Goal: Task Accomplishment & Management: Manage account settings

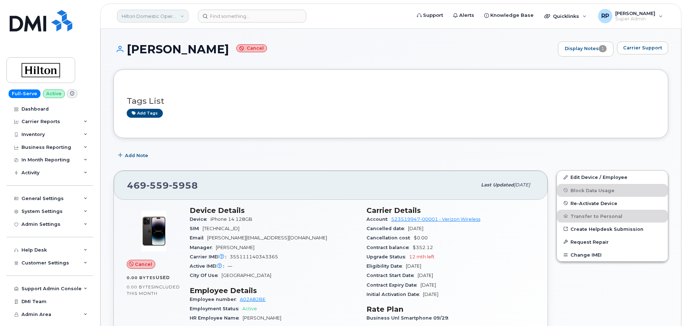
click at [152, 18] on link "Hilton Domestic Operating Company Inc" at bounding box center [153, 16] width 72 height 13
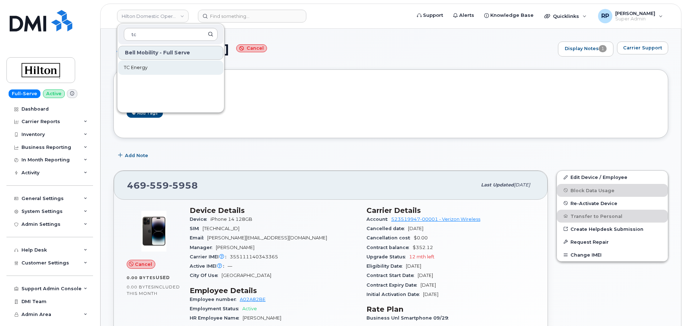
type input "tc"
click at [134, 67] on span "TC Energy" at bounding box center [136, 67] width 24 height 7
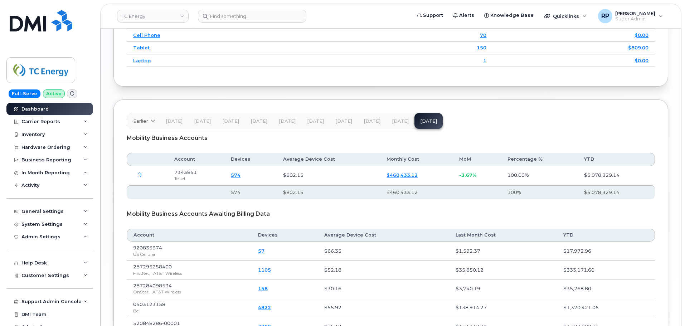
scroll to position [1008, 0]
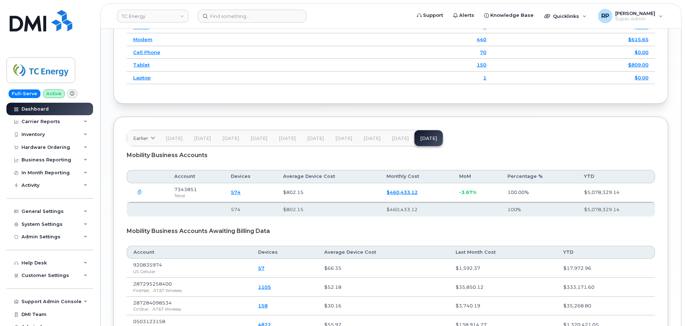
click at [398, 136] on span "[DATE]" at bounding box center [400, 139] width 17 height 6
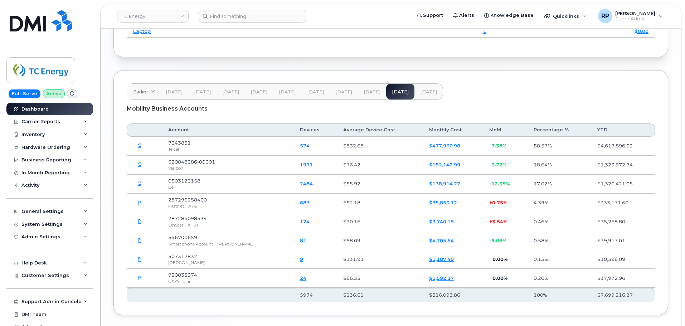
scroll to position [1031, 0]
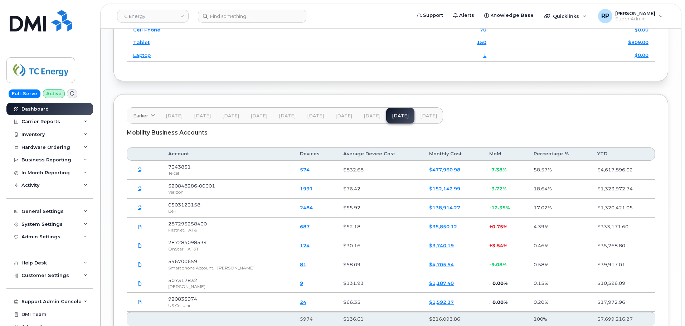
click at [430, 114] on span "[DATE]" at bounding box center [428, 116] width 17 height 6
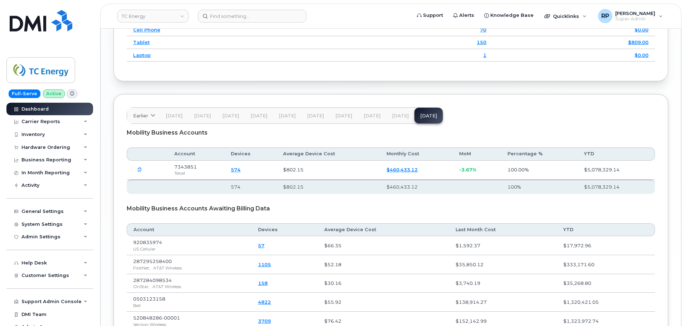
click at [395, 116] on span "[DATE]" at bounding box center [400, 116] width 17 height 6
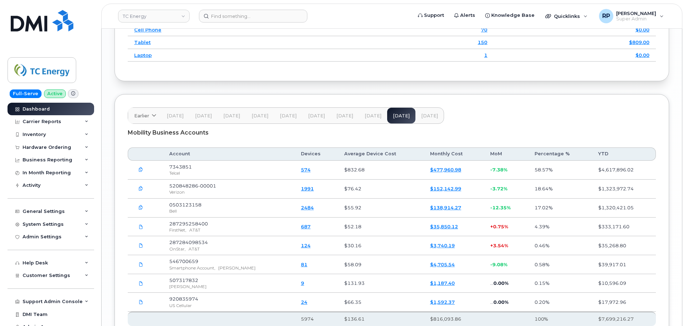
scroll to position [1091, 0]
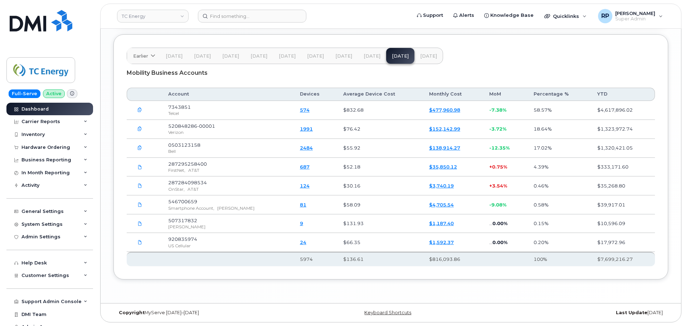
click at [300, 149] on link "2484" at bounding box center [306, 148] width 13 height 6
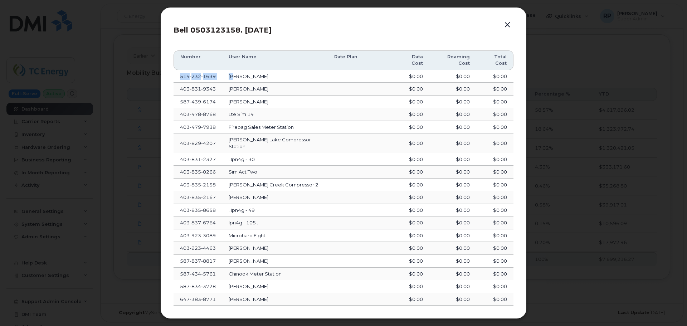
drag, startPoint x: 174, startPoint y: 68, endPoint x: 235, endPoint y: 69, distance: 61.2
click at [235, 70] on tr "514 232 1639 Richard Brosseau $0.00 $0.00 $0.00" at bounding box center [344, 76] width 340 height 13
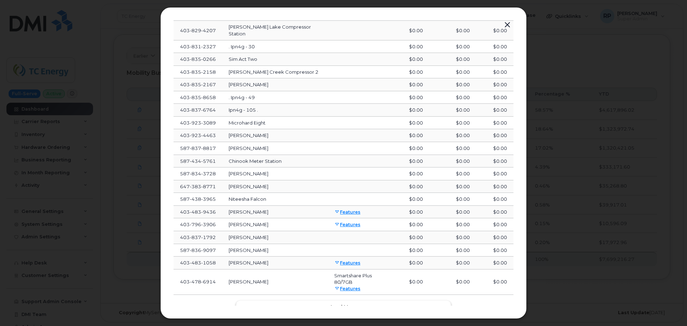
click at [355, 301] on button "Load more" at bounding box center [343, 307] width 215 height 13
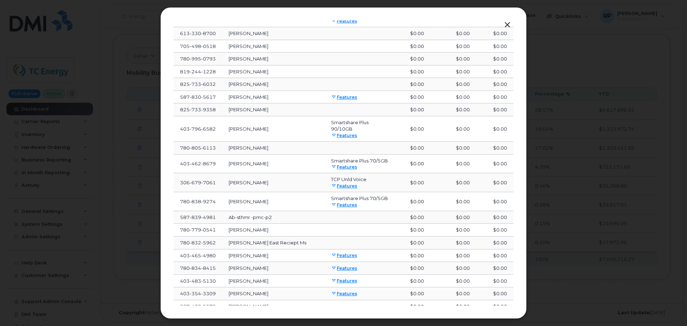
scroll to position [468, 0]
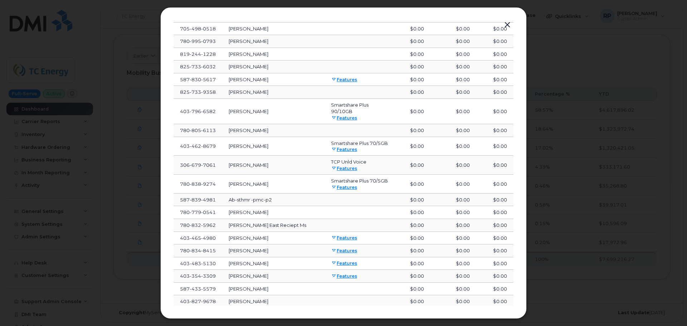
click at [348, 314] on button "Load more" at bounding box center [343, 320] width 215 height 13
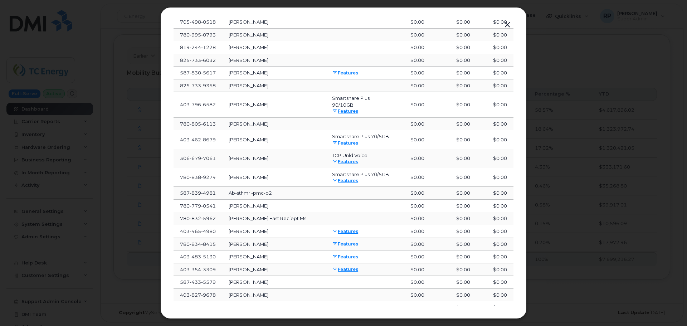
scroll to position [817, 0]
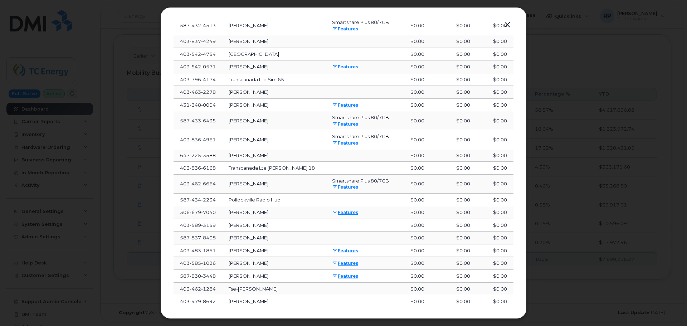
click at [350, 317] on span "Load more" at bounding box center [344, 320] width 26 height 7
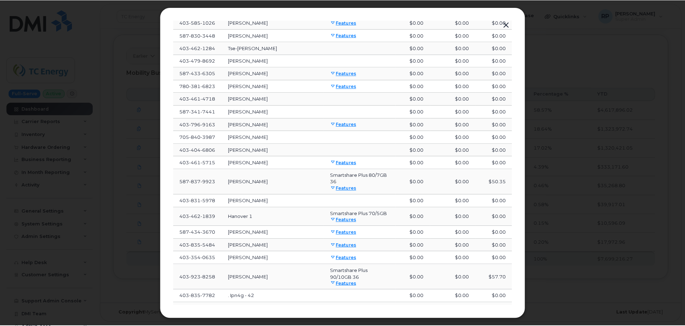
scroll to position [1172, 0]
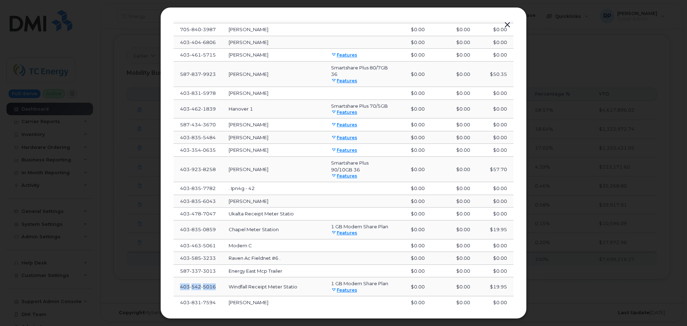
drag, startPoint x: 217, startPoint y: 235, endPoint x: 178, endPoint y: 234, distance: 39.0
click at [178, 277] on td "403 542 5016" at bounding box center [198, 286] width 49 height 19
copy span "403 542 5016"
click at [506, 24] on button "button" at bounding box center [507, 25] width 11 height 10
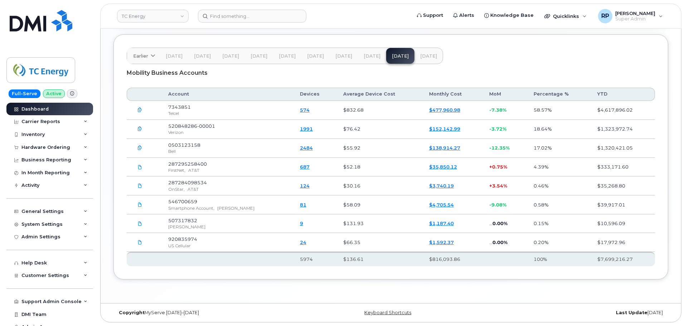
click at [140, 147] on icon "button" at bounding box center [139, 148] width 5 height 5
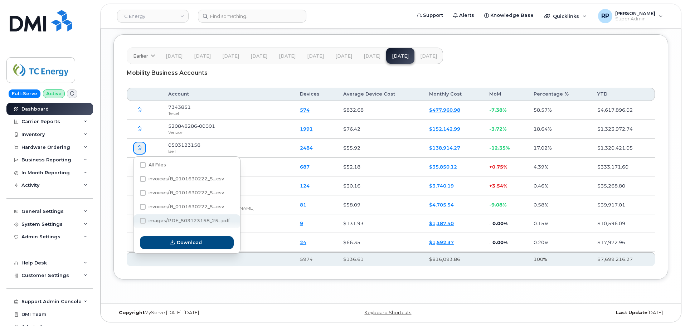
click at [141, 221] on span at bounding box center [143, 221] width 6 height 6
click at [135, 221] on input "images/PDF_503123158_25...pdf" at bounding box center [133, 221] width 4 height 4
checkbox input "true"
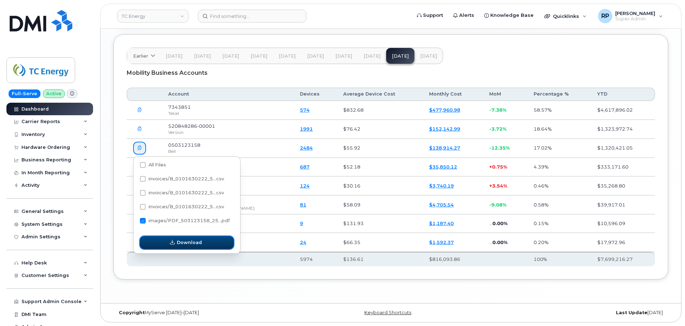
click at [175, 242] on span "button" at bounding box center [172, 242] width 7 height 7
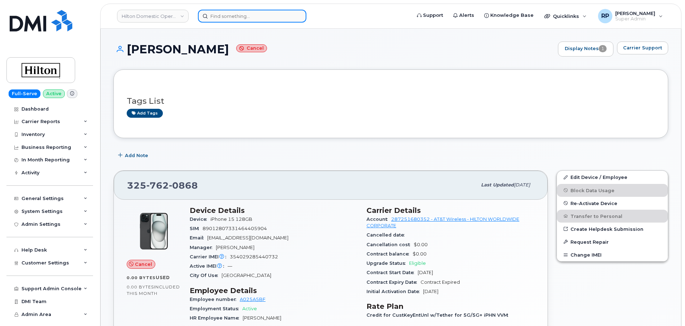
click at [239, 18] on input at bounding box center [252, 16] width 108 height 13
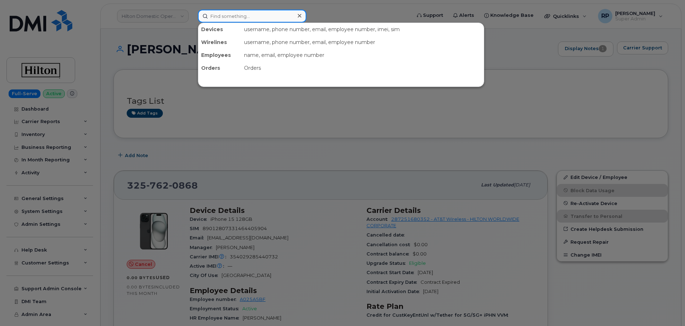
paste input "4035425016"
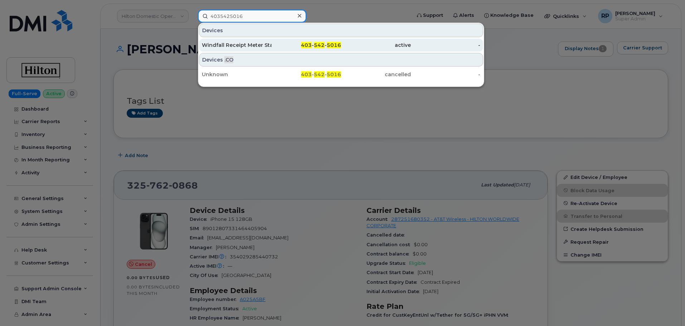
type input "4035425016"
click at [241, 43] on div "Windfall Receipt Meter Statio" at bounding box center [237, 45] width 70 height 7
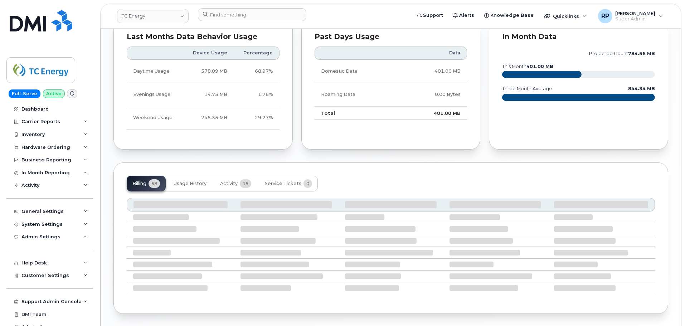
scroll to position [374, 0]
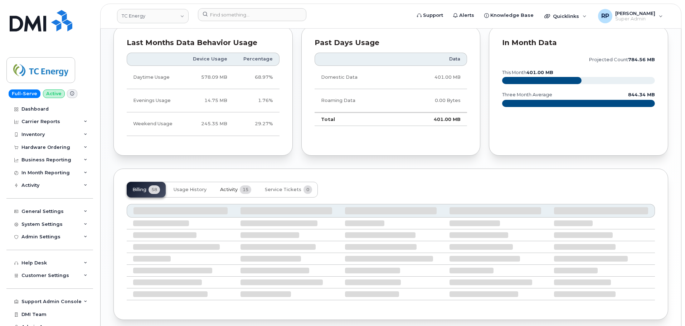
click at [225, 183] on button "Activity 15" at bounding box center [235, 190] width 43 height 16
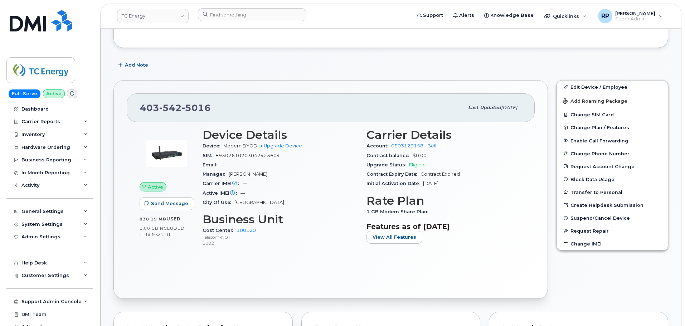
scroll to position [46, 0]
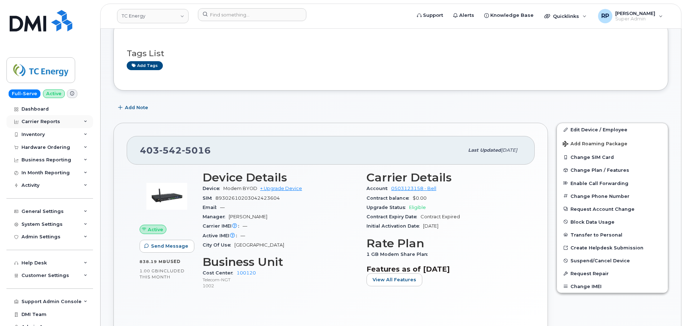
click at [49, 120] on div "Carrier Reports" at bounding box center [40, 122] width 39 height 6
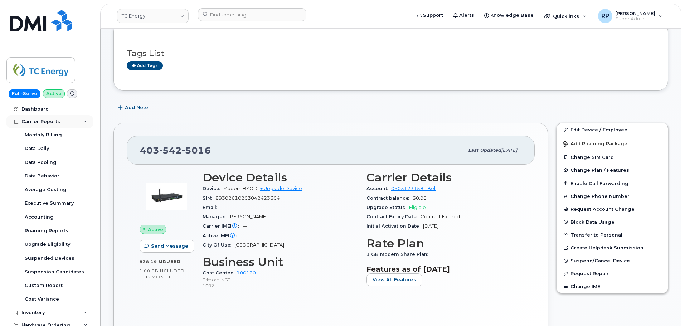
click at [49, 120] on div "Carrier Reports" at bounding box center [40, 122] width 39 height 6
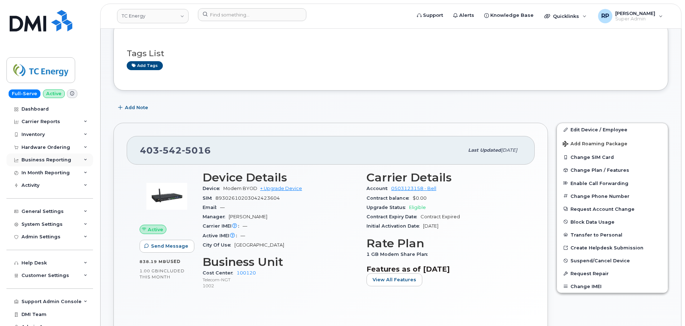
click at [49, 157] on div "Business Reporting" at bounding box center [46, 160] width 50 height 6
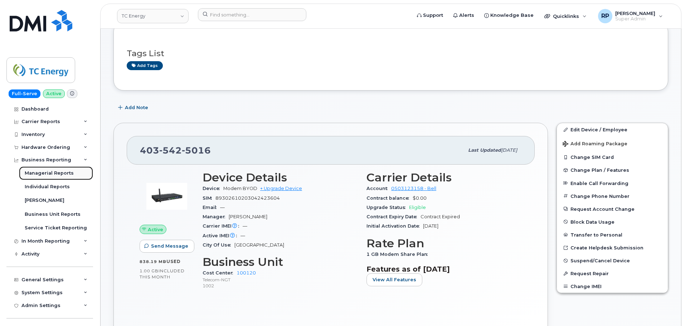
click at [44, 173] on div "Managerial Reports" at bounding box center [49, 173] width 49 height 6
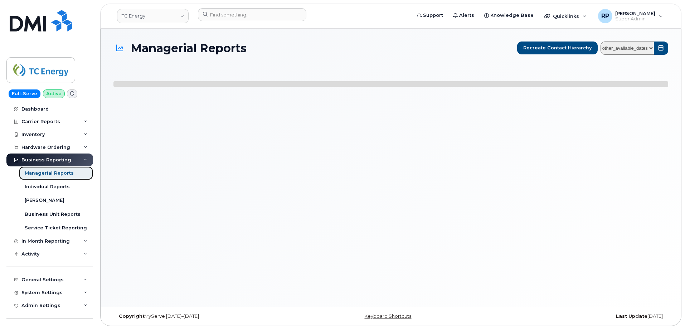
select select
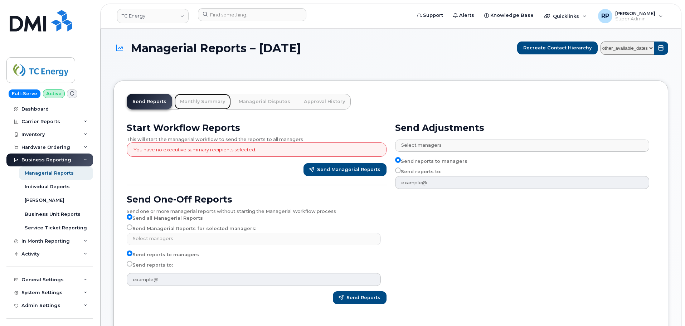
click at [198, 101] on link "Monthly Summary" at bounding box center [202, 102] width 57 height 16
click at [309, 101] on link "Approval History" at bounding box center [324, 102] width 53 height 16
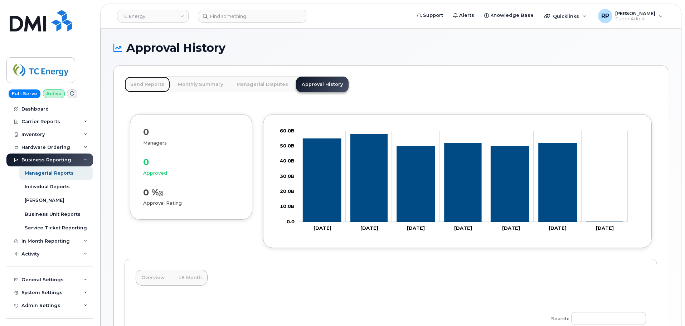
click at [144, 86] on link "Send Reports" at bounding box center [147, 85] width 45 height 16
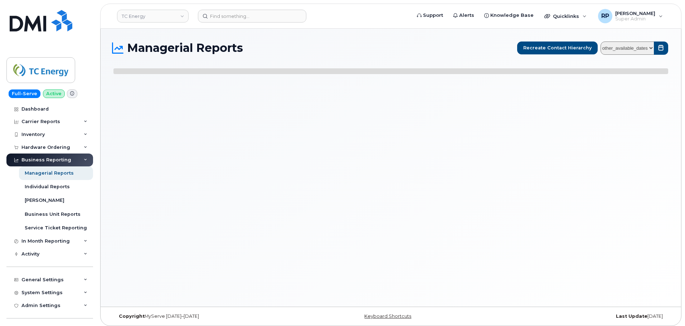
select select
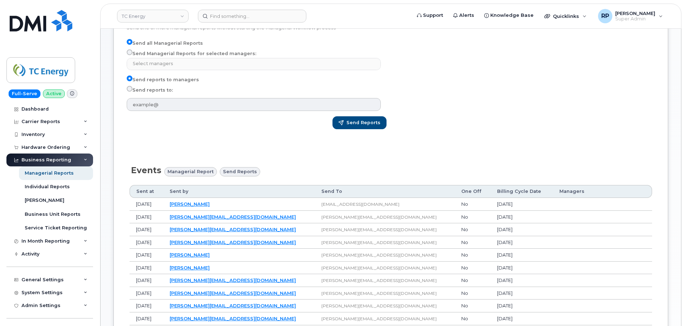
scroll to position [179, 0]
click at [185, 174] on span "Managerial Report" at bounding box center [190, 172] width 46 height 7
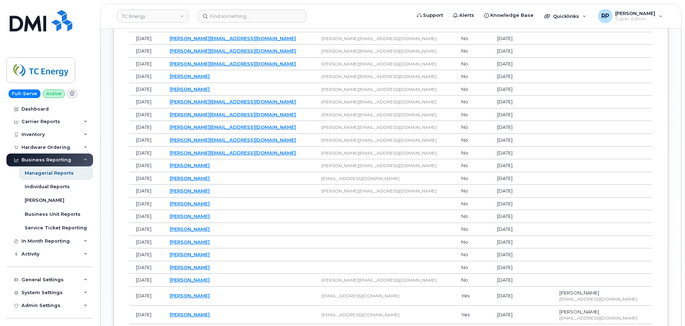
scroll to position [298, 0]
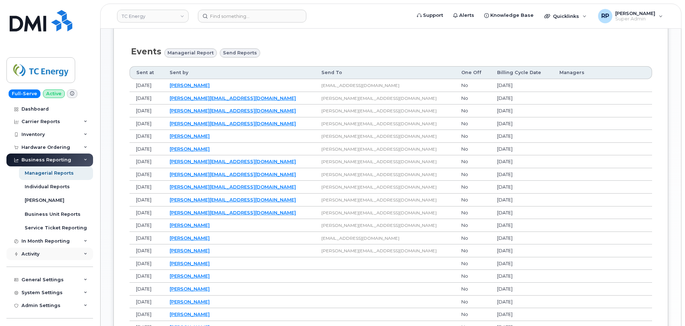
click at [42, 253] on div "Activity" at bounding box center [49, 254] width 87 height 13
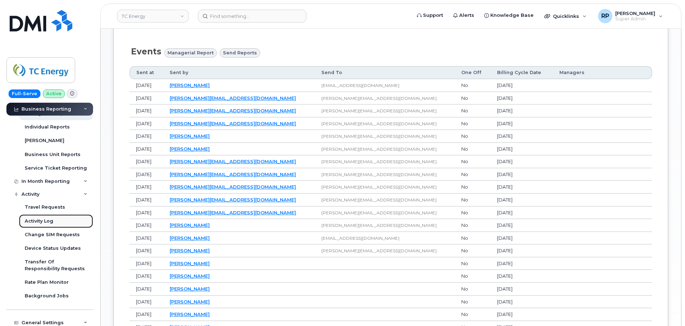
click at [45, 217] on link "Activity Log" at bounding box center [56, 221] width 74 height 14
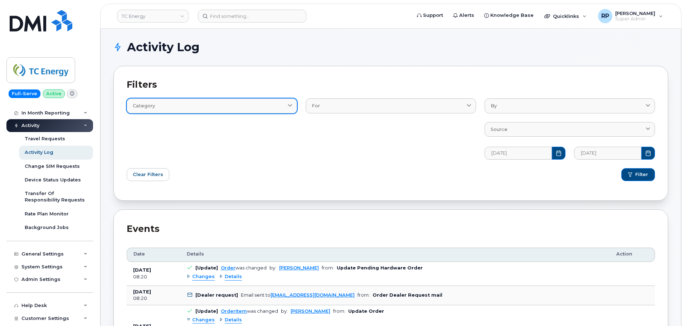
click at [221, 110] on link "Category" at bounding box center [212, 105] width 170 height 15
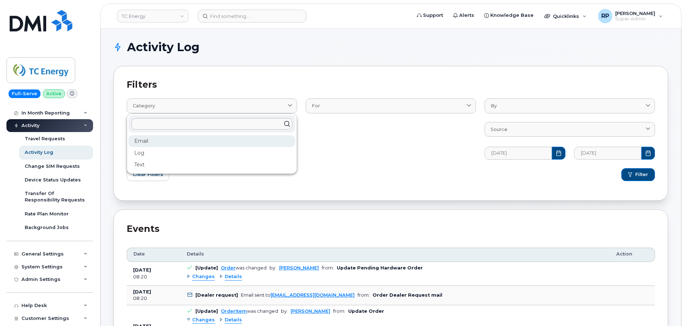
click at [161, 142] on div "Email" at bounding box center [211, 141] width 167 height 12
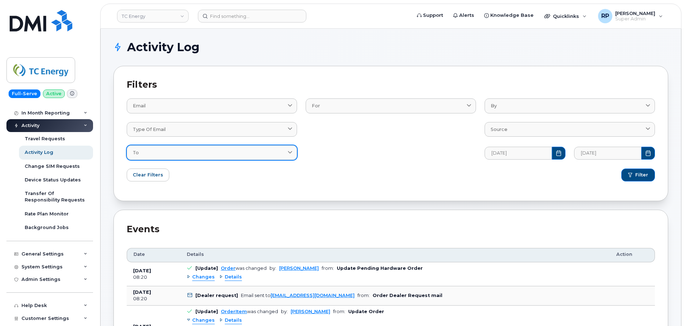
click at [166, 151] on div "To" at bounding box center [212, 152] width 158 height 7
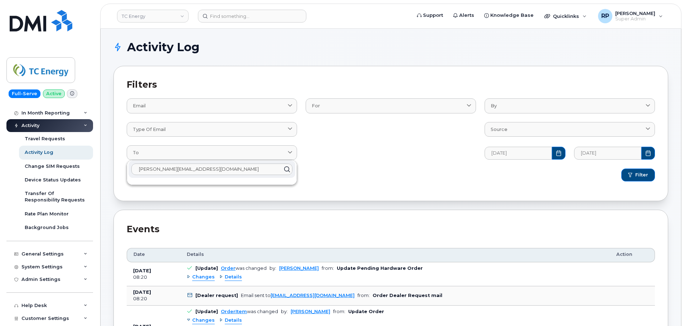
type input "[PERSON_NAME][EMAIL_ADDRESS][DOMAIN_NAME]"
click at [421, 172] on div "Filter" at bounding box center [525, 174] width 268 height 21
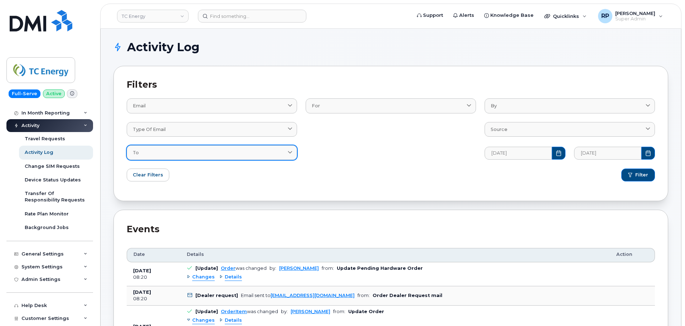
click at [253, 152] on div "To" at bounding box center [212, 152] width 158 height 7
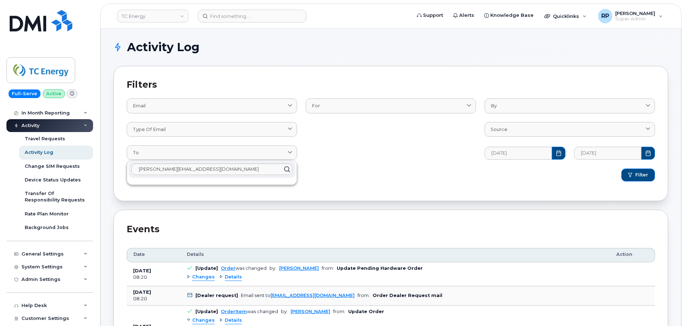
click at [285, 167] on icon at bounding box center [287, 169] width 10 height 10
click at [259, 171] on input "[PERSON_NAME][EMAIL_ADDRESS][DOMAIN_NAME]" at bounding box center [211, 169] width 161 height 11
click button "Filter" at bounding box center [638, 175] width 34 height 13
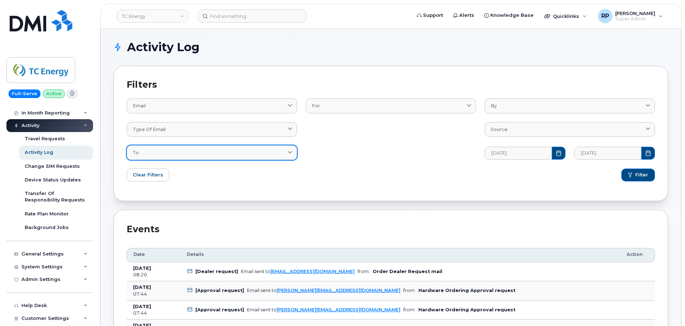
click at [216, 152] on div "To" at bounding box center [212, 152] width 158 height 7
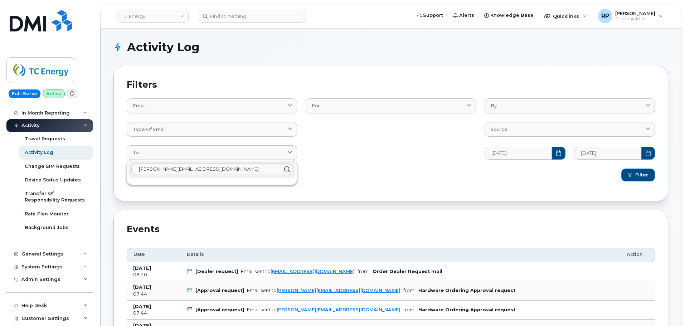
type input "[PERSON_NAME][EMAIL_ADDRESS][DOMAIN_NAME]"
click at [286, 169] on icon at bounding box center [287, 169] width 10 height 10
click at [375, 169] on div "Clear Filters" at bounding box center [256, 174] width 268 height 21
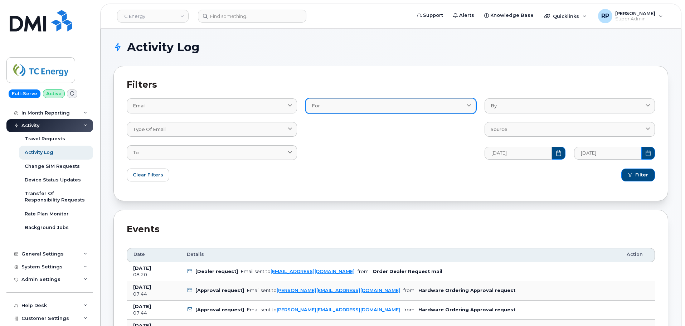
click at [421, 108] on div "For" at bounding box center [391, 105] width 158 height 7
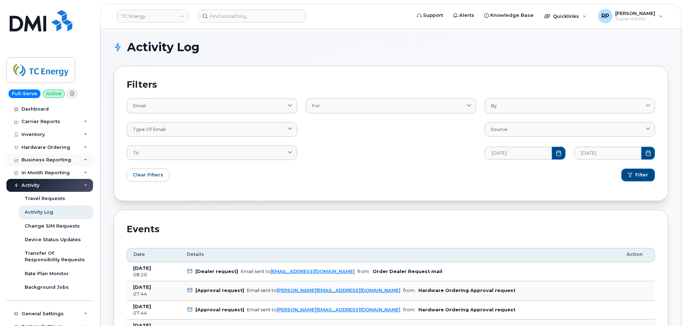
click at [58, 159] on div "Business Reporting" at bounding box center [46, 160] width 50 height 6
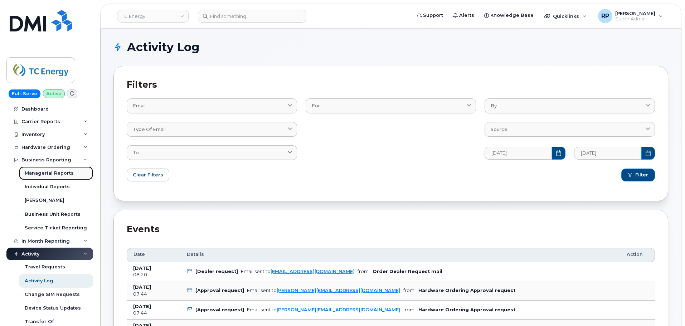
click at [55, 173] on div "Managerial Reports" at bounding box center [49, 173] width 49 height 6
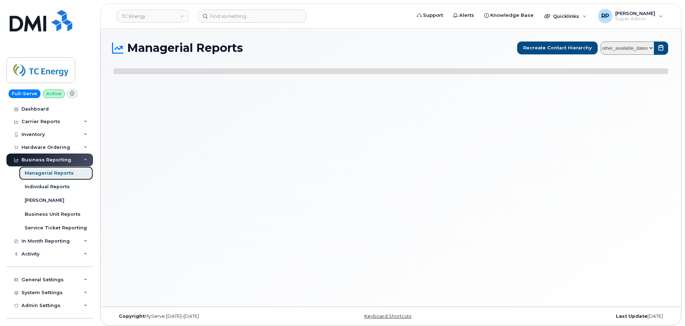
select select
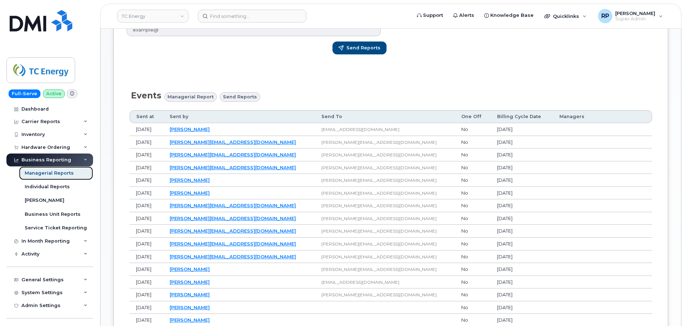
scroll to position [239, 0]
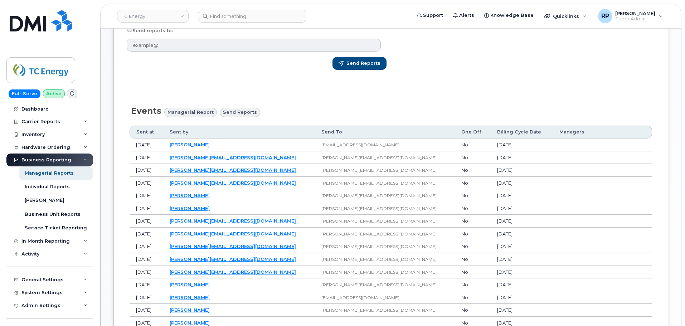
click at [315, 215] on td "ROBERTO_AVILES@TCENERGY.COM" at bounding box center [385, 221] width 140 height 13
click at [54, 187] on div "Individual Reports" at bounding box center [47, 187] width 45 height 6
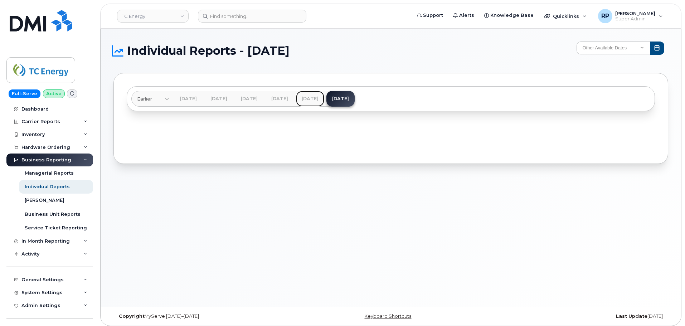
click at [324, 98] on link "[DATE]" at bounding box center [310, 99] width 28 height 16
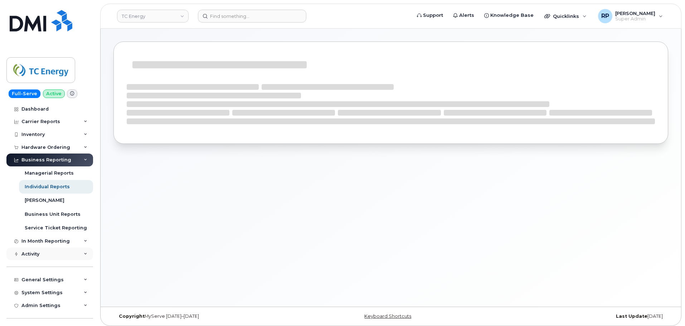
click at [80, 256] on div "Activity" at bounding box center [49, 254] width 87 height 13
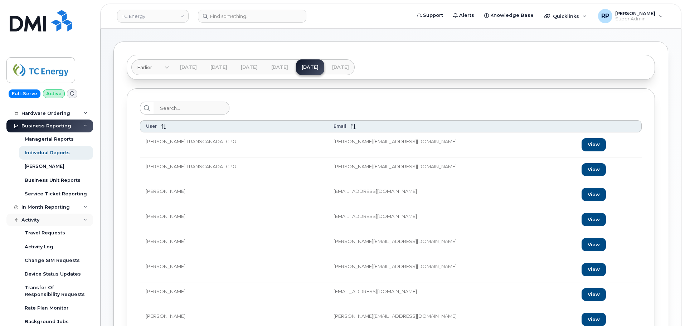
scroll to position [60, 0]
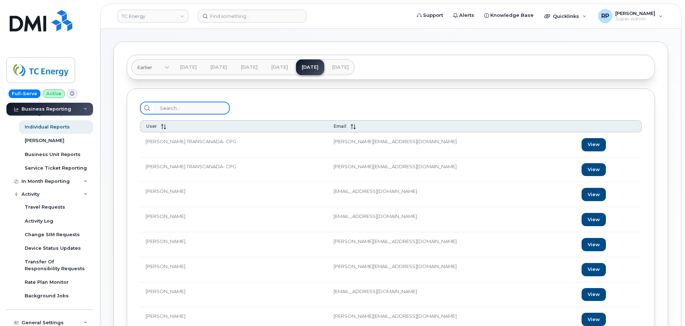
click at [171, 110] on input "search" at bounding box center [192, 108] width 76 height 13
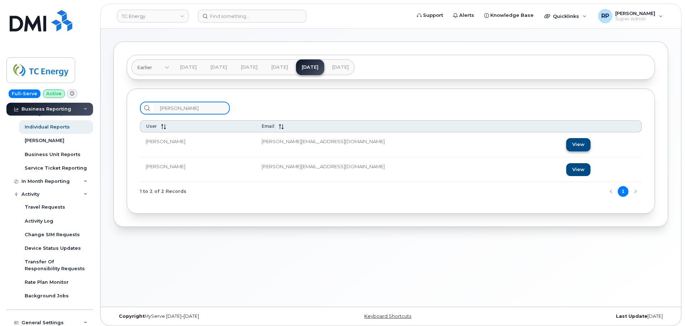
type input "trevor eb"
click at [566, 142] on link "View" at bounding box center [578, 144] width 24 height 13
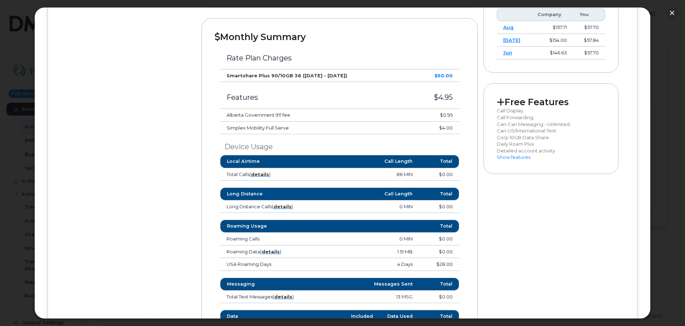
scroll to position [0, 0]
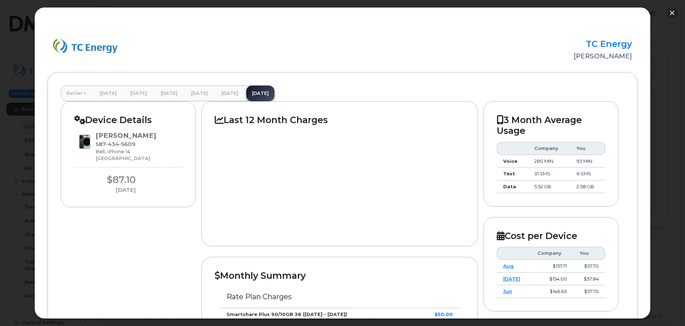
click at [674, 14] on button "button" at bounding box center [671, 12] width 11 height 11
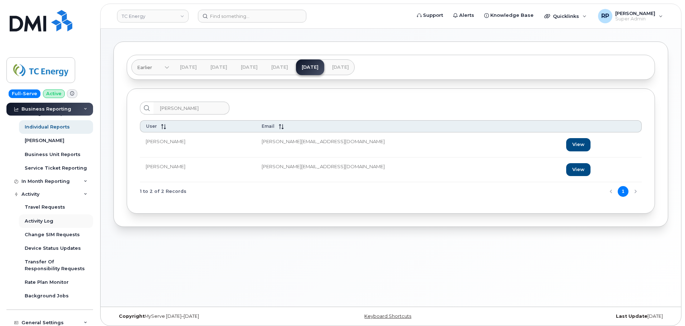
scroll to position [119, 0]
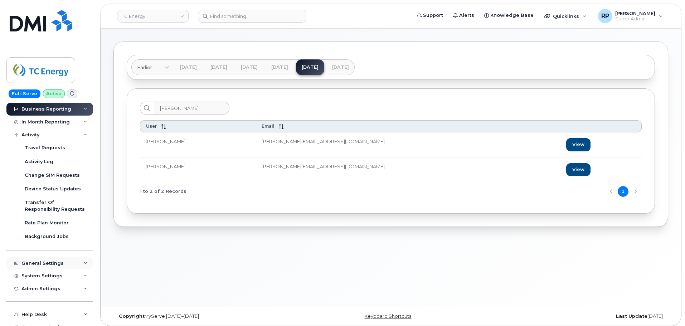
click at [69, 266] on div "General Settings" at bounding box center [49, 263] width 87 height 13
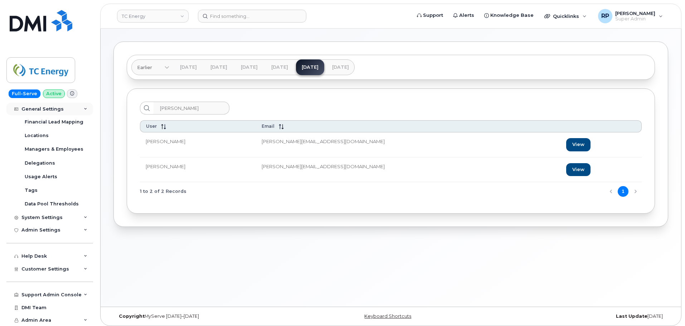
scroll to position [301, 0]
click at [61, 268] on span "Customer Settings" at bounding box center [45, 268] width 48 height 5
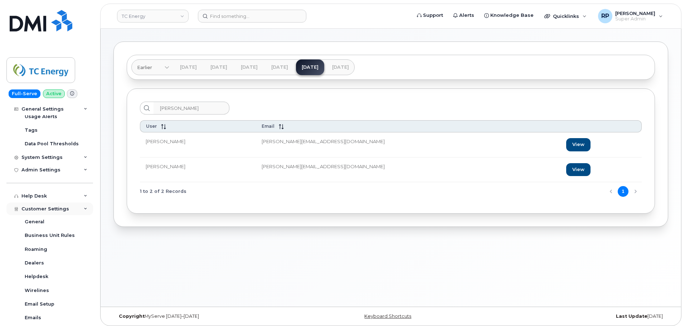
scroll to position [421, 0]
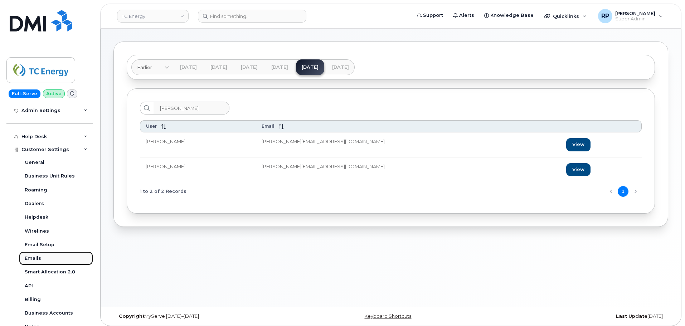
click at [39, 258] on div "Emails" at bounding box center [33, 258] width 16 height 6
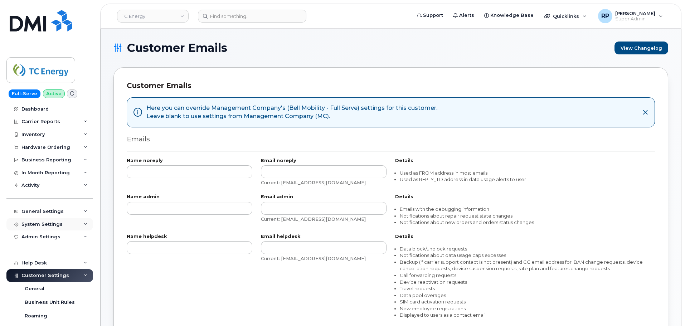
click at [54, 226] on div "System Settings" at bounding box center [41, 225] width 41 height 6
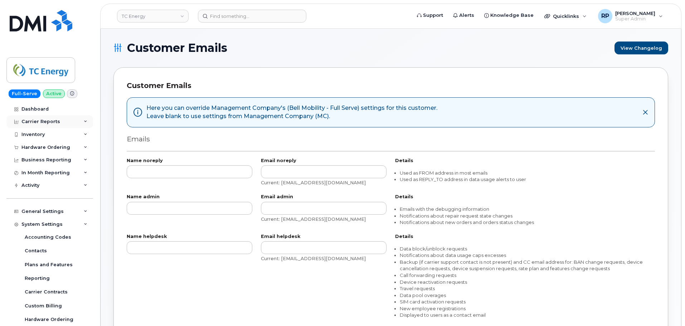
click at [67, 122] on div "Carrier Reports" at bounding box center [49, 121] width 87 height 13
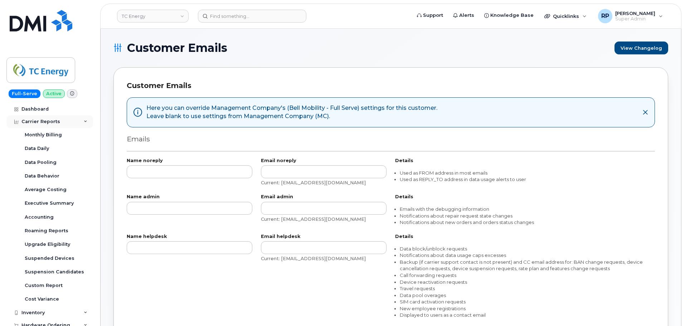
click at [48, 121] on div "Carrier Reports" at bounding box center [40, 122] width 39 height 6
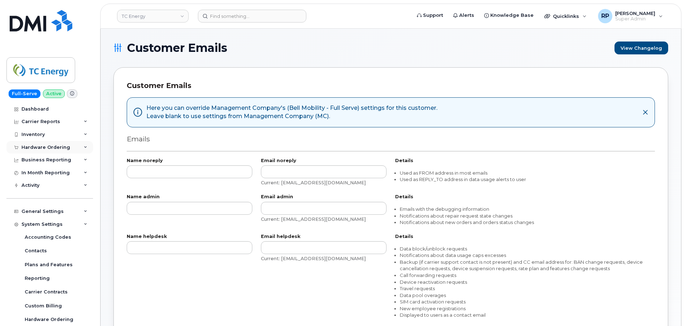
click at [48, 147] on div "Hardware Ordering" at bounding box center [45, 148] width 49 height 6
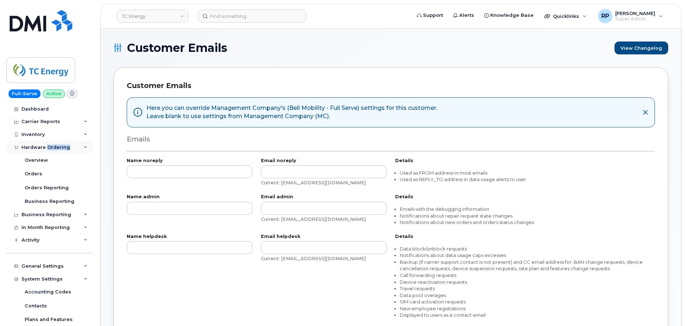
click at [48, 147] on div "Hardware Ordering" at bounding box center [45, 148] width 49 height 6
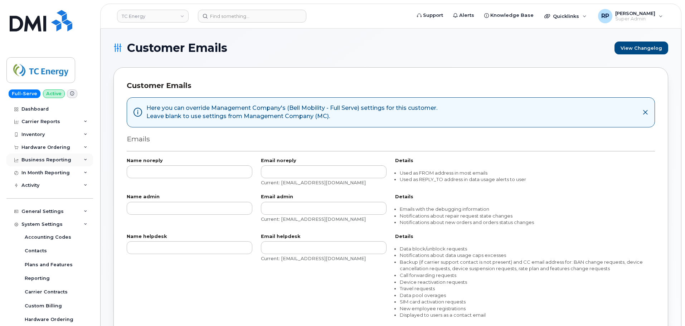
click at [47, 160] on div "Business Reporting" at bounding box center [46, 160] width 50 height 6
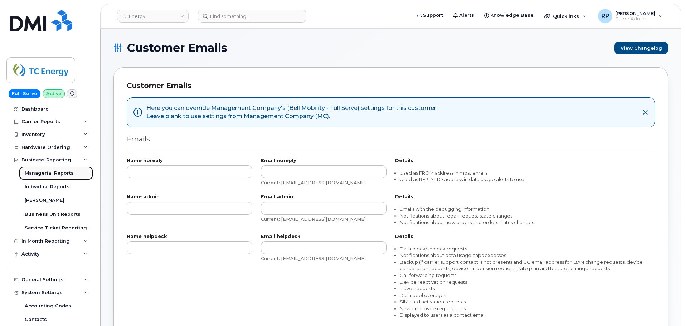
click at [47, 174] on div "Managerial Reports" at bounding box center [49, 173] width 49 height 6
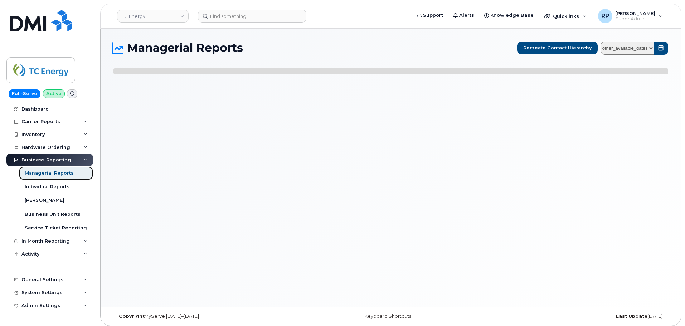
select select
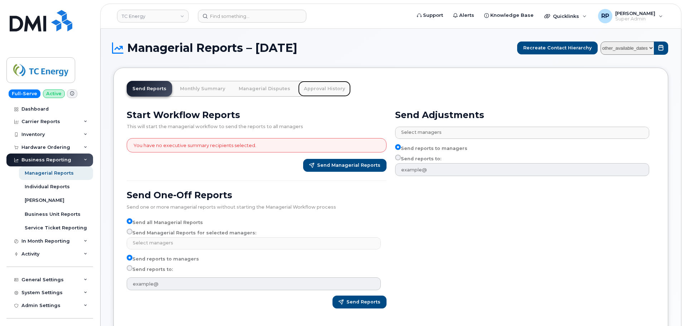
click at [313, 89] on link "Approval History" at bounding box center [324, 89] width 53 height 16
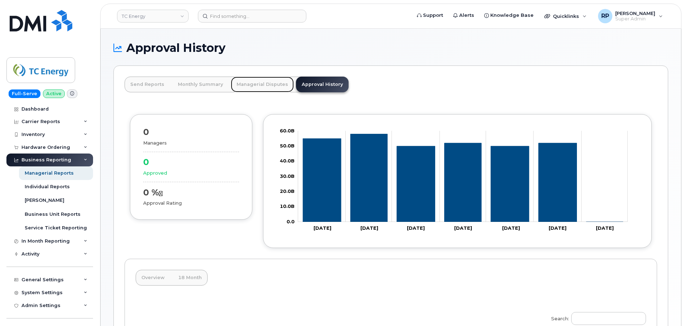
click at [262, 83] on link "Managerial Disputes" at bounding box center [262, 85] width 63 height 16
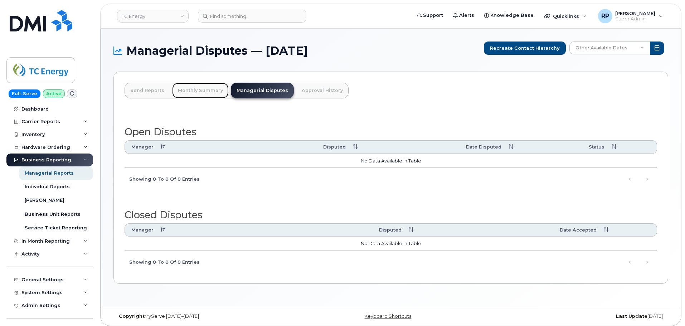
click at [190, 88] on link "Monthly Summary" at bounding box center [200, 91] width 57 height 16
click at [44, 304] on div "Admin Settings" at bounding box center [40, 306] width 39 height 6
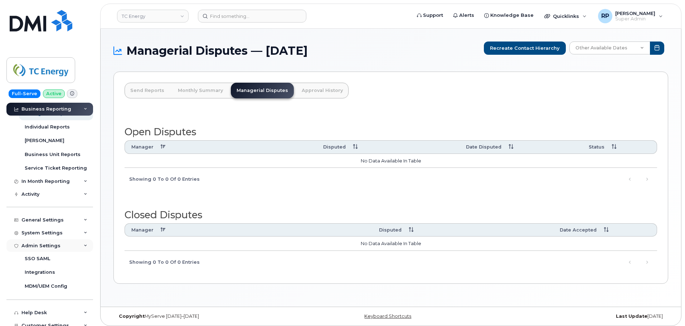
scroll to position [117, 0]
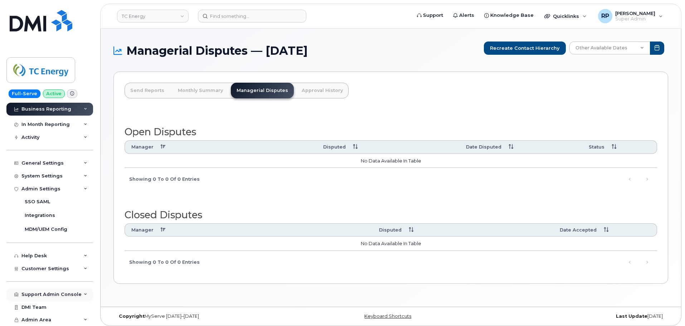
click at [55, 297] on div "Support Admin Console" at bounding box center [51, 295] width 60 height 6
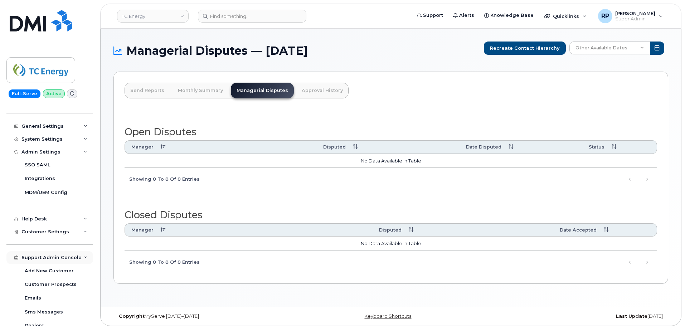
scroll to position [176, 0]
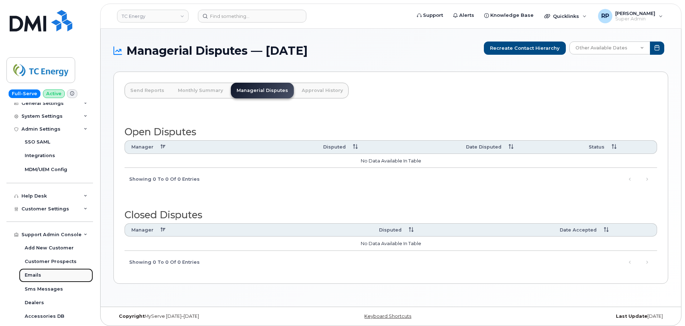
click at [33, 276] on div "Emails" at bounding box center [33, 275] width 16 height 6
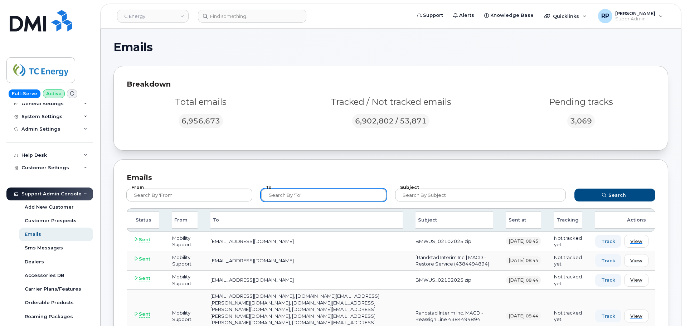
click at [307, 196] on input "text" at bounding box center [324, 195] width 126 height 13
type input "[PERSON_NAME]"
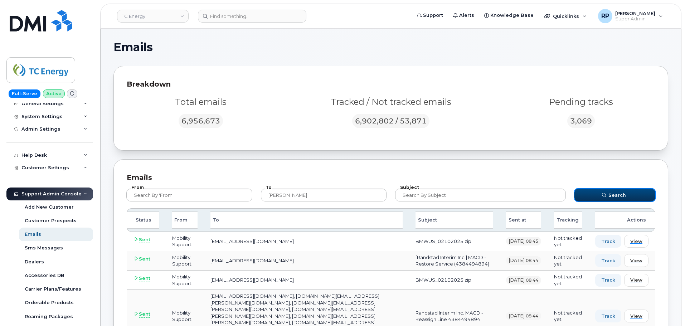
click at [606, 194] on icon "submit" at bounding box center [604, 195] width 4 height 4
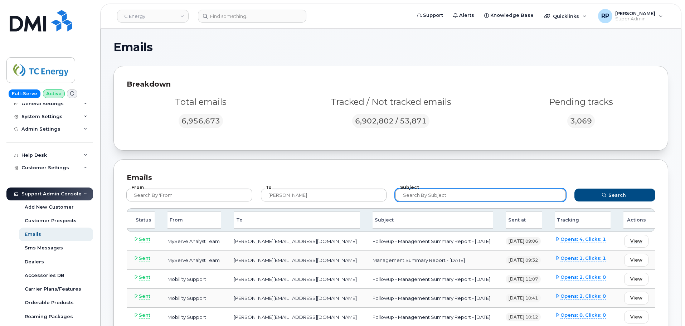
drag, startPoint x: 447, startPoint y: 198, endPoint x: 394, endPoint y: 196, distance: 52.3
click at [394, 196] on div "Subject" at bounding box center [480, 194] width 179 height 21
type input "management summary"
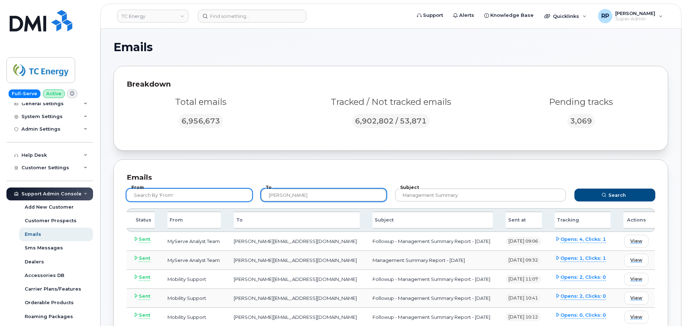
drag, startPoint x: 322, startPoint y: 191, endPoint x: 224, endPoint y: 194, distance: 97.4
click at [226, 194] on form "From To [PERSON_NAME] Subject management summary Search" at bounding box center [391, 194] width 542 height 29
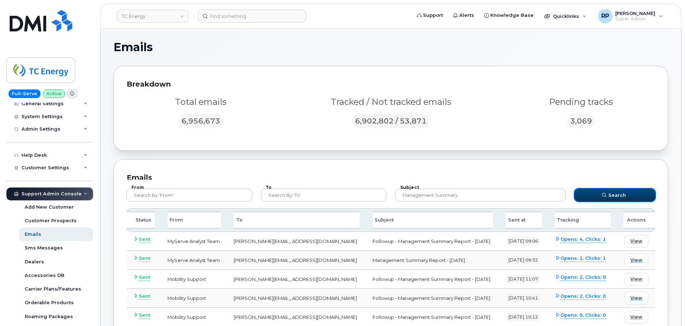
click at [592, 194] on button "Search" at bounding box center [614, 195] width 81 height 13
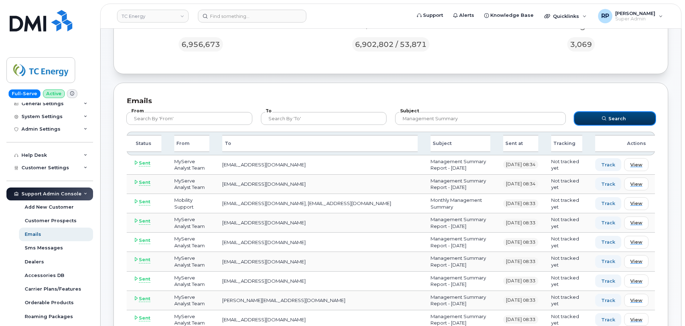
scroll to position [60, 0]
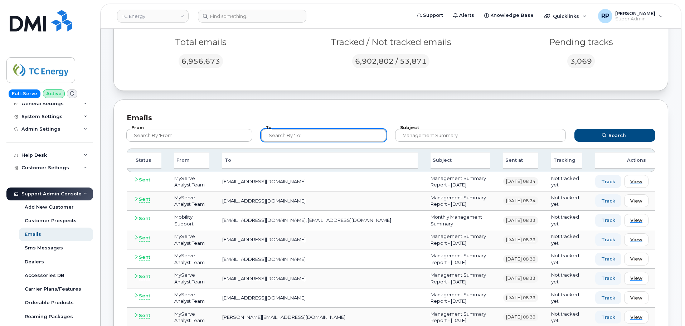
click at [301, 131] on input "text" at bounding box center [324, 135] width 126 height 13
click at [286, 135] on input "tcenercy" at bounding box center [324, 135] width 126 height 13
type input "tcenergy"
click at [574, 129] on button "Search" at bounding box center [614, 135] width 81 height 13
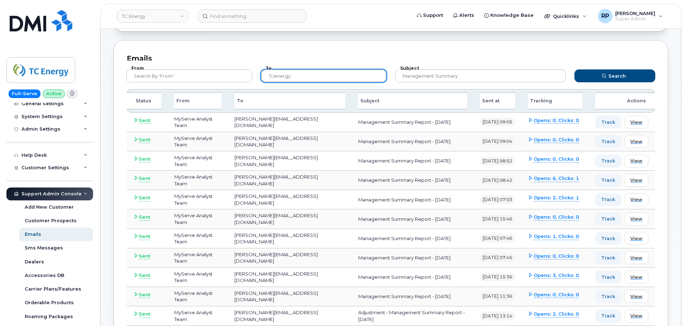
scroll to position [86, 0]
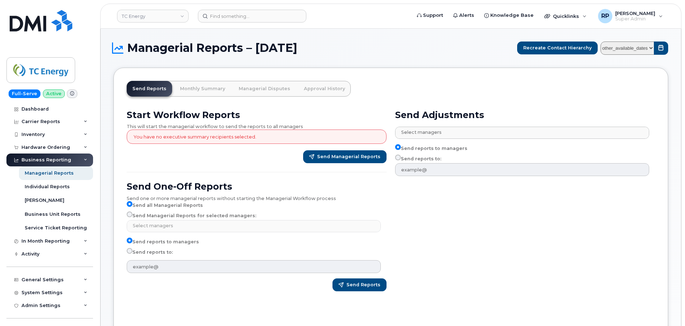
select select
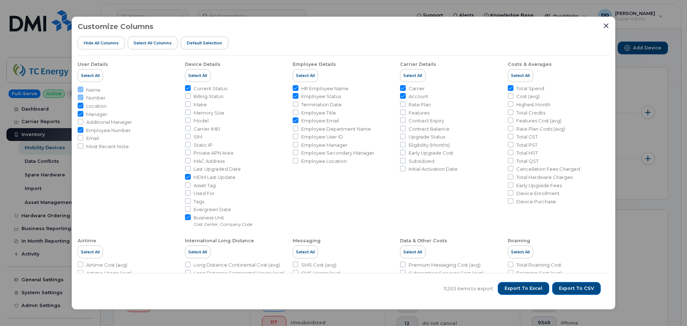
scroll to position [330, 0]
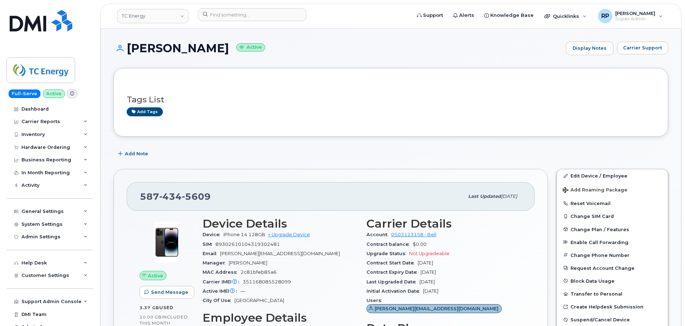
scroll to position [254, 0]
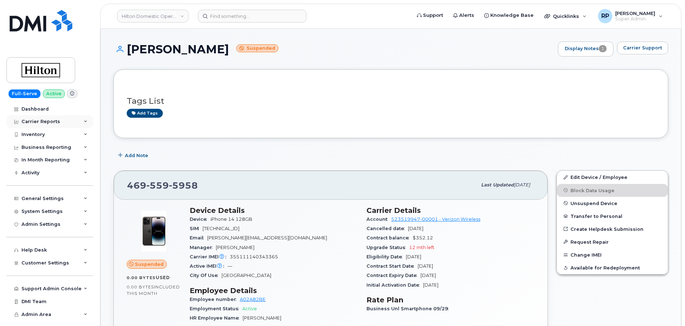
click at [51, 119] on div "Carrier Reports" at bounding box center [40, 122] width 39 height 6
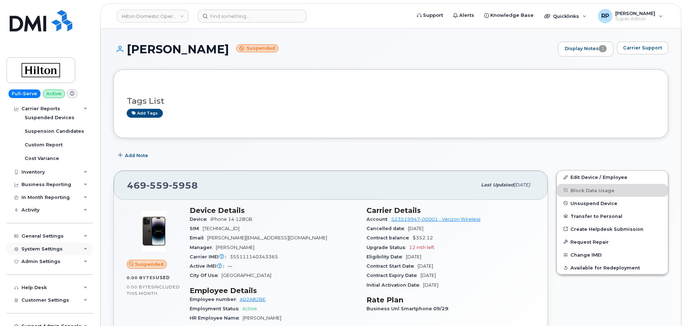
scroll to position [173, 0]
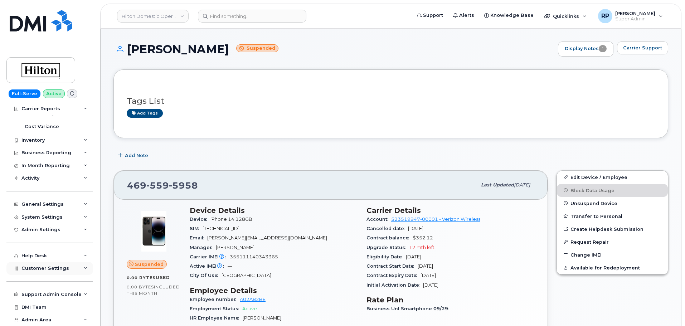
click at [48, 270] on span "Customer Settings" at bounding box center [45, 268] width 48 height 5
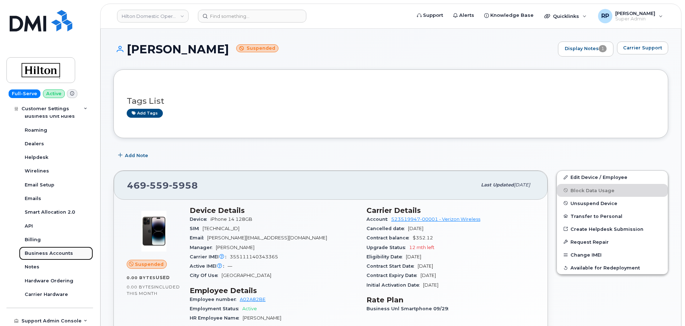
click at [47, 251] on div "Business Accounts" at bounding box center [49, 253] width 48 height 6
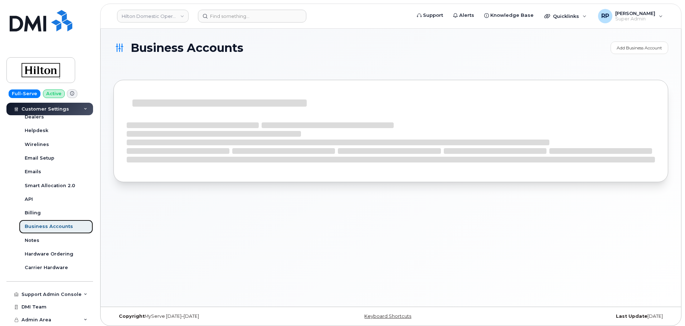
scroll to position [174, 0]
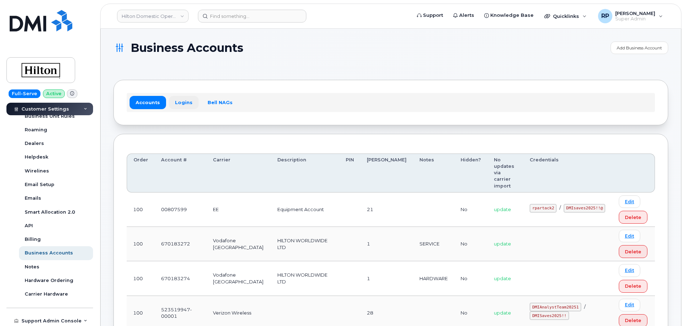
click at [181, 98] on link "Logins" at bounding box center [184, 102] width 30 height 13
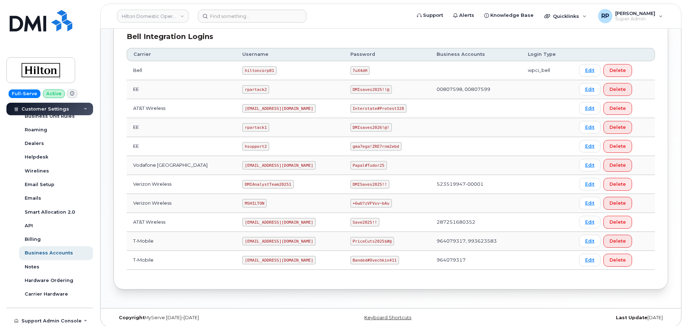
scroll to position [198, 0]
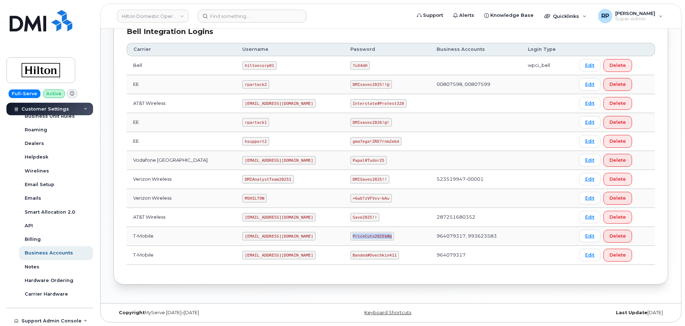
drag, startPoint x: 345, startPoint y: 237, endPoint x: 389, endPoint y: 235, distance: 44.1
click at [389, 235] on td "PriceCuts2025$#@" at bounding box center [387, 236] width 86 height 19
copy code "PriceCuts2025$#@"
click at [170, 16] on link "Hilton Domestic Operating Company Inc" at bounding box center [153, 16] width 72 height 13
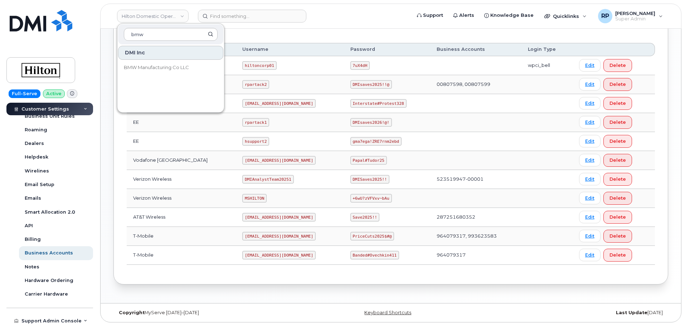
type input "bmw"
drag, startPoint x: 234, startPoint y: 237, endPoint x: 306, endPoint y: 238, distance: 72.0
click at [305, 238] on td "ms-invoiceprocessing@dminc.com" at bounding box center [290, 236] width 108 height 19
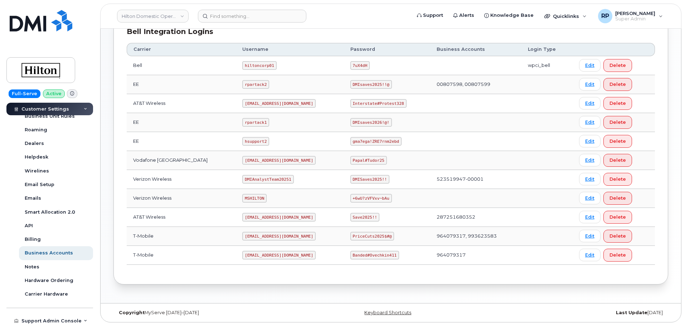
copy code "ms-invoiceprocessing@dminc.com"
drag, startPoint x: 345, startPoint y: 236, endPoint x: 392, endPoint y: 237, distance: 47.3
click at [392, 237] on td "PriceCuts2025$#@" at bounding box center [387, 236] width 86 height 19
copy code "PriceCuts2025$#@"
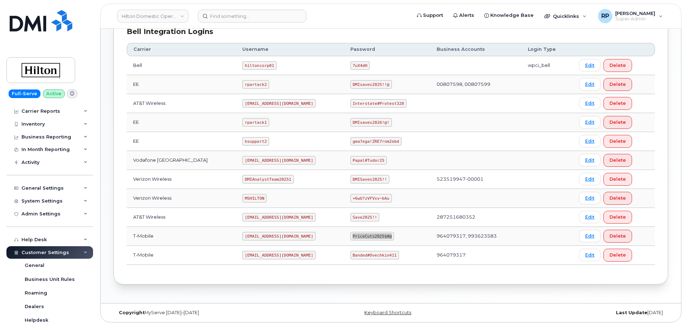
scroll to position [0, 0]
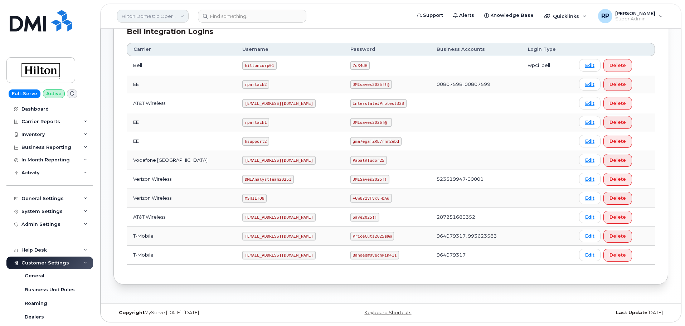
click at [150, 15] on link "Hilton Domestic Operating Company Inc" at bounding box center [153, 16] width 72 height 13
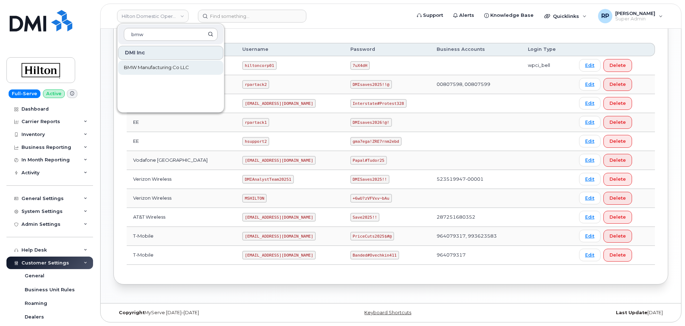
type input "bmw"
click at [157, 70] on span "BMW Manufacturing Co LLC" at bounding box center [156, 67] width 65 height 7
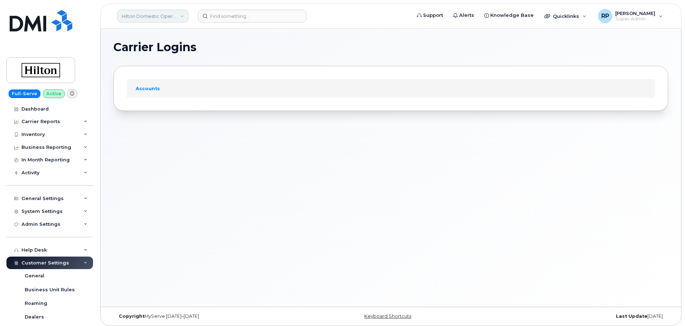
click at [158, 19] on link "Hilton Domestic Operating Company Inc" at bounding box center [153, 16] width 72 height 13
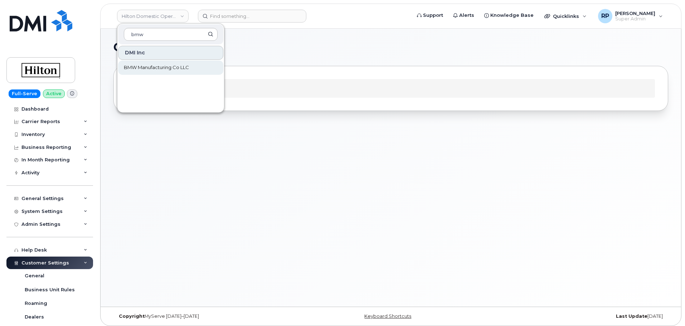
type input "bmw"
click at [160, 66] on span "BMW Manufacturing Co LLC" at bounding box center [156, 67] width 65 height 7
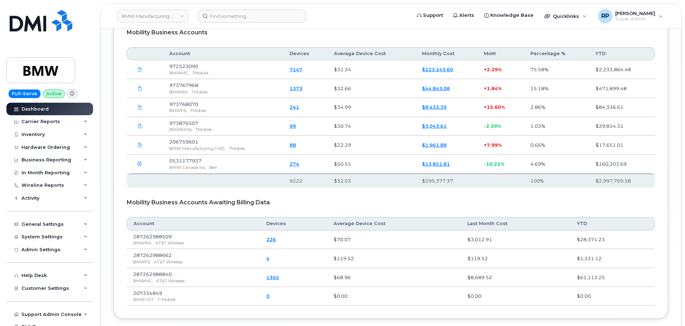
scroll to position [1156, 0]
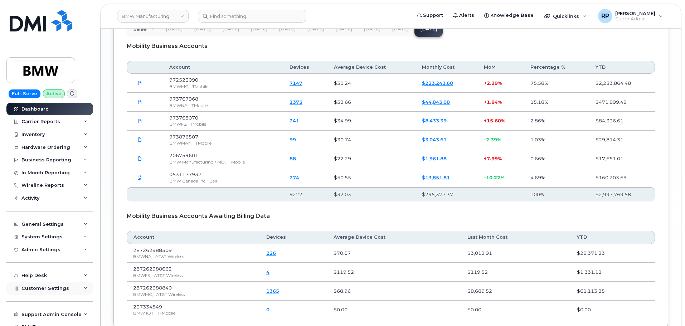
click at [52, 293] on div "Customer Settings" at bounding box center [49, 288] width 87 height 13
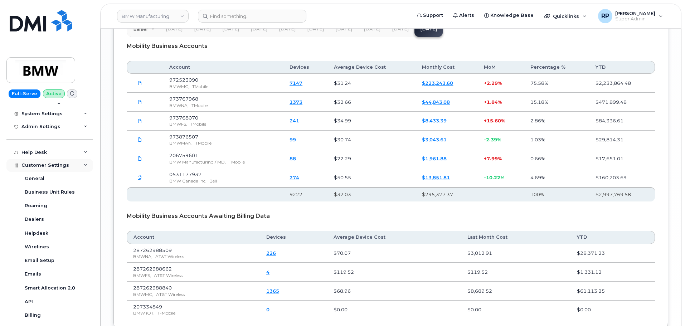
scroll to position [179, 0]
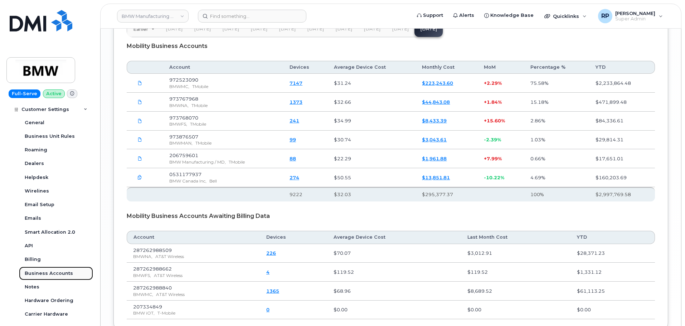
click at [52, 274] on div "Business Accounts" at bounding box center [49, 273] width 48 height 6
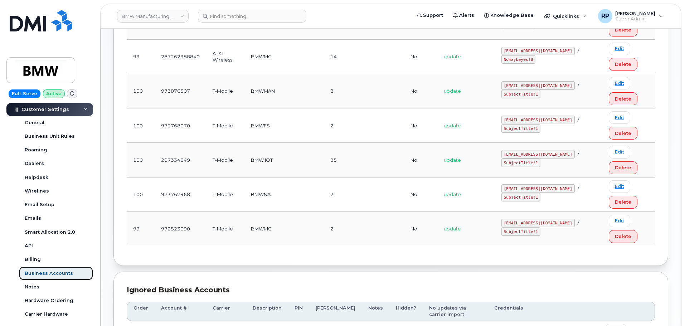
scroll to position [198, 0]
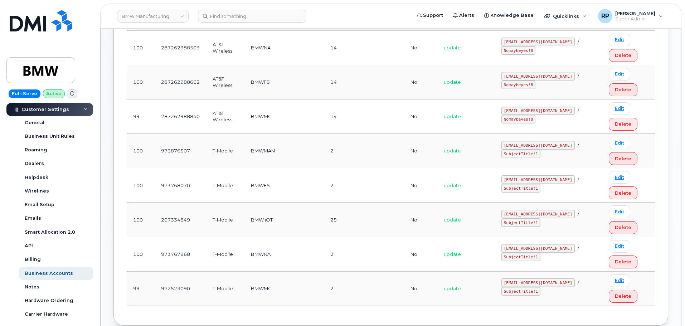
click at [119, 224] on div "Order Account # Carrier Description PIN [PERSON_NAME] Notes Hidden? No updates …" at bounding box center [390, 124] width 555 height 403
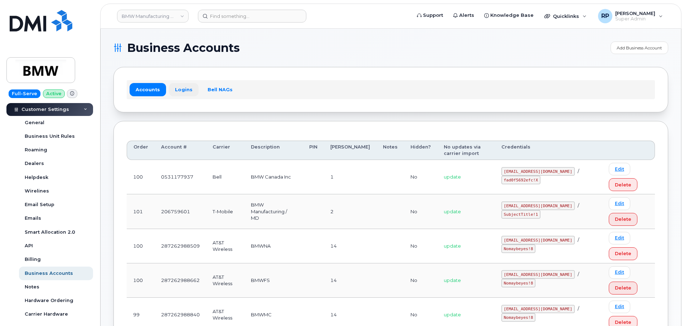
click at [181, 92] on link "Logins" at bounding box center [184, 89] width 30 height 13
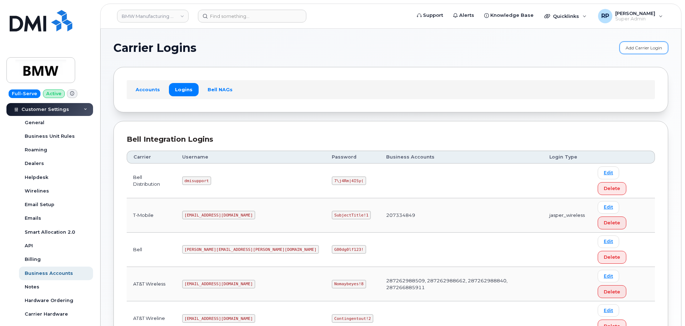
click at [639, 49] on link "Add Carrier Login" at bounding box center [644, 48] width 49 height 13
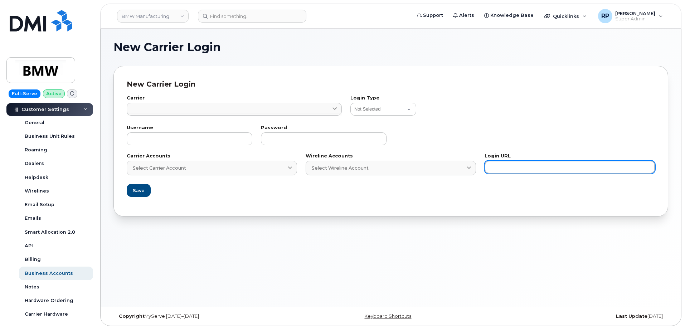
paste input "https://account.t-mobile.com/signin/v2/?redirect_uri=https:%2F%2Ftfb.t-mobile.c…"
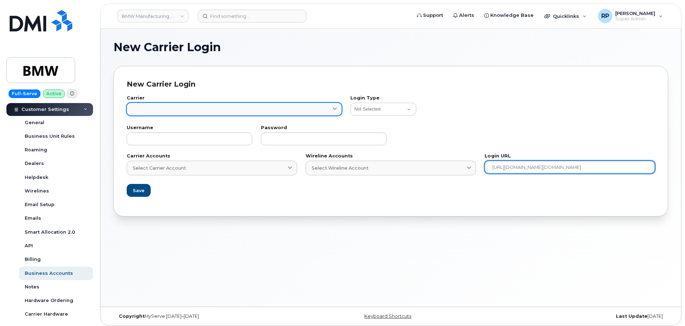
type input "https://account.t-mobile.com/signin/v2/?redirect_uri=https:%2F%2Ftfb.t-mobile.c…"
click at [200, 110] on link at bounding box center [234, 109] width 215 height 13
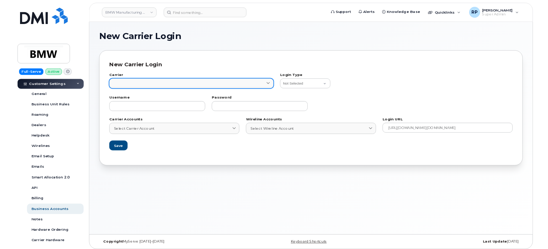
scroll to position [0, 0]
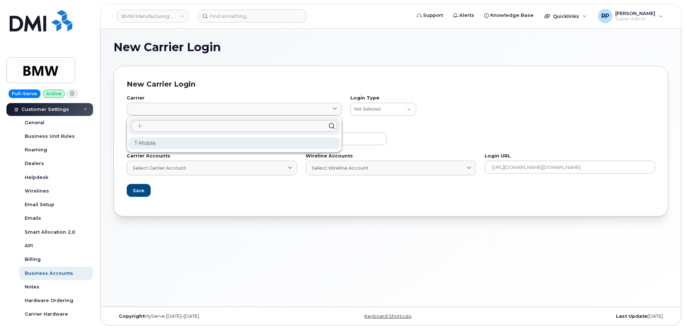
type input "t-"
click at [185, 144] on div "T-Mobile" at bounding box center [234, 143] width 212 height 12
type input "76"
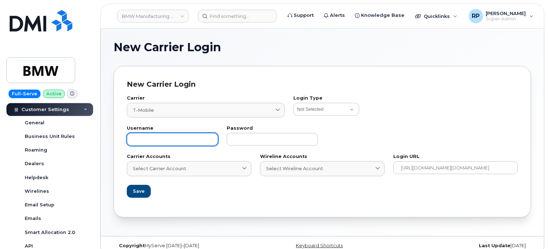
click at [173, 142] on input "text" at bounding box center [172, 139] width 91 height 13
paste input "ms-invoiceprocessing@dminc.com"
type input "ms-invoiceprocessing@dminc.com"
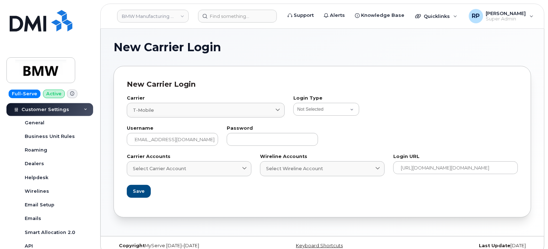
scroll to position [0, 0]
click at [297, 140] on input "text" at bounding box center [272, 139] width 91 height 13
paste input "PriceCuts2025$#@"
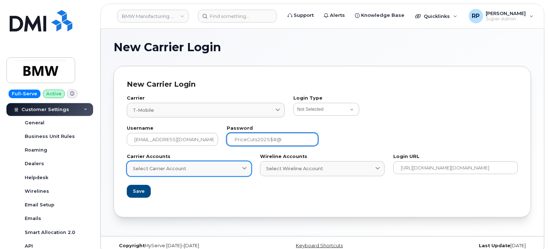
type input "PriceCuts2025$#@"
click at [225, 170] on div "Select Carrier Account" at bounding box center [189, 168] width 112 height 7
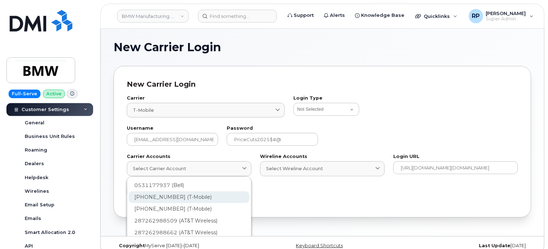
click at [179, 194] on div "206759601 (T-Mobile)" at bounding box center [188, 197] width 121 height 12
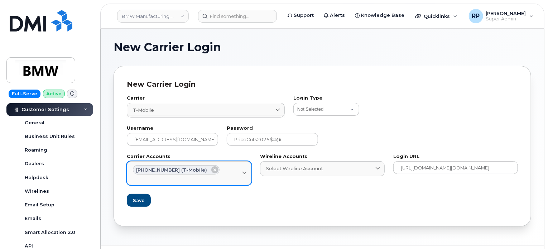
click at [230, 177] on div "Select Carrier Account" at bounding box center [189, 177] width 112 height 7
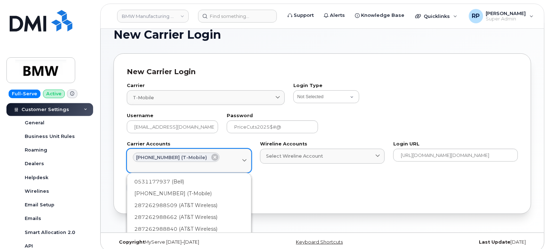
scroll to position [18, 0]
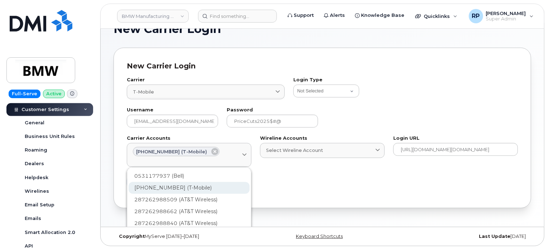
click at [181, 186] on div "207334849 (T-Mobile)" at bounding box center [188, 188] width 121 height 12
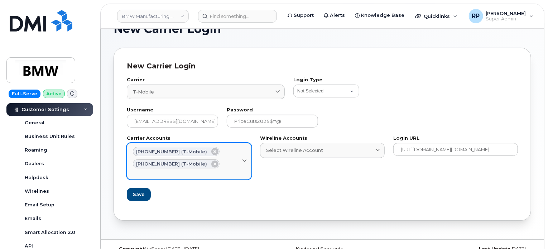
click at [226, 162] on div "206759601 (T-Mobile) 207334849 (T-Mobile)" at bounding box center [189, 157] width 112 height 21
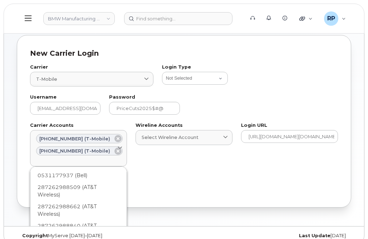
scroll to position [4, 0]
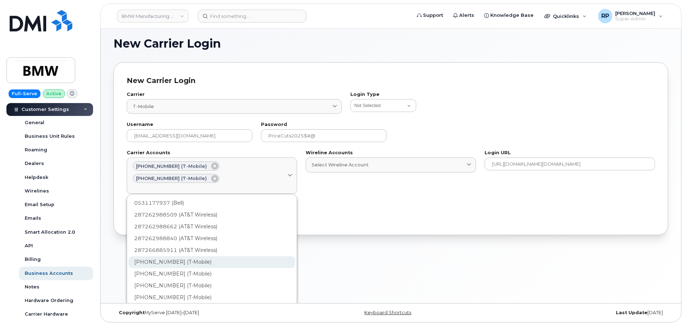
click at [181, 256] on div "972523090 (T-Mobile)" at bounding box center [211, 262] width 167 height 12
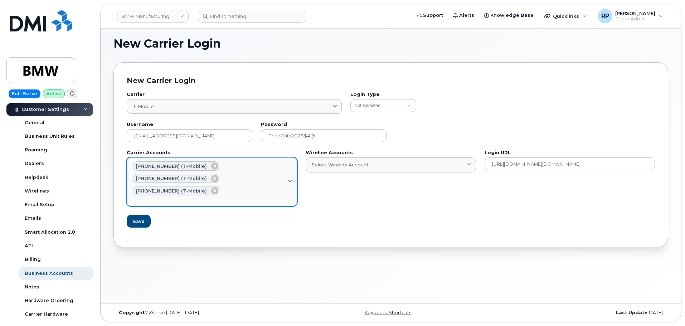
click at [245, 195] on div "Select Carrier Account" at bounding box center [212, 198] width 158 height 7
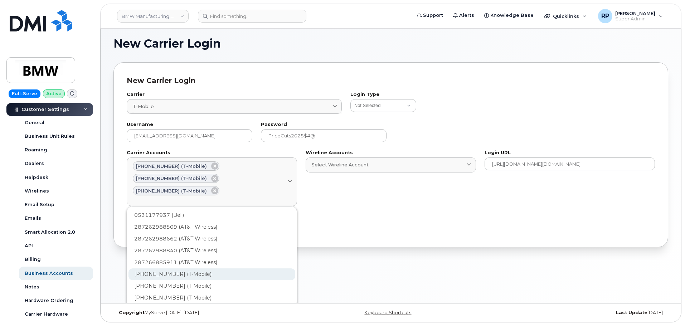
click at [188, 268] on div "973767968 (T-Mobile)" at bounding box center [211, 274] width 167 height 12
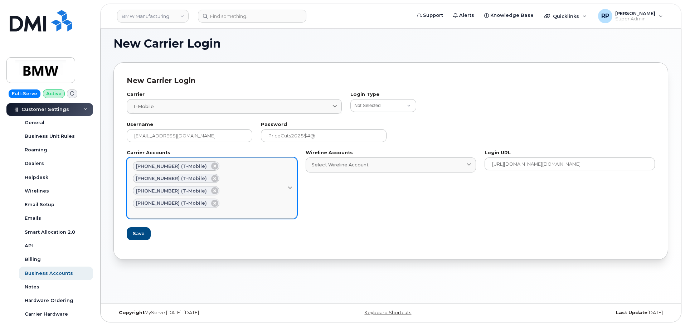
click at [243, 208] on div "Select Carrier Account" at bounding box center [212, 211] width 158 height 7
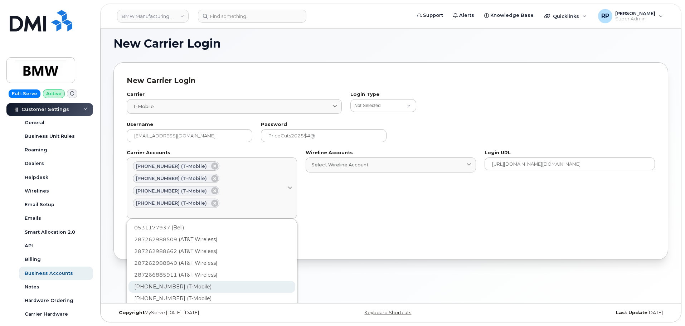
click at [190, 281] on div "973768070 (T-Mobile)" at bounding box center [211, 287] width 167 height 12
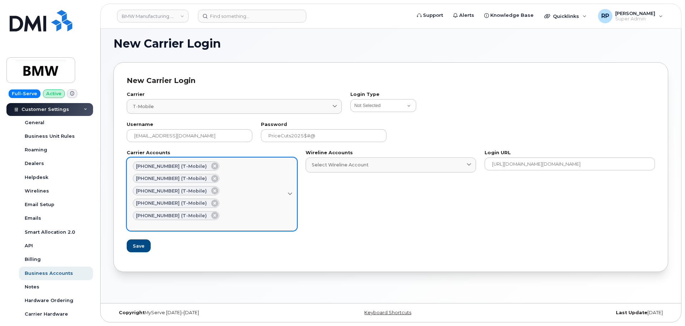
click at [262, 220] on div "Select Carrier Account" at bounding box center [212, 223] width 158 height 7
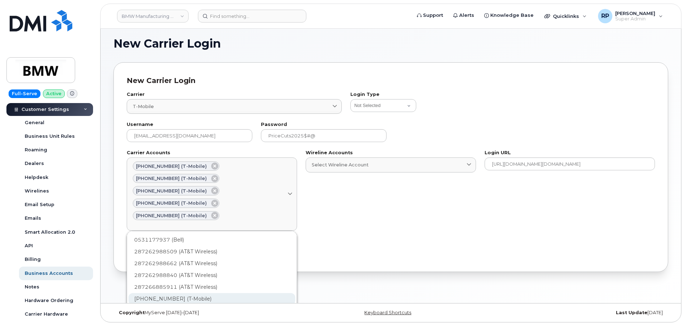
click at [178, 293] on div "973876507 (T-Mobile)" at bounding box center [211, 299] width 167 height 12
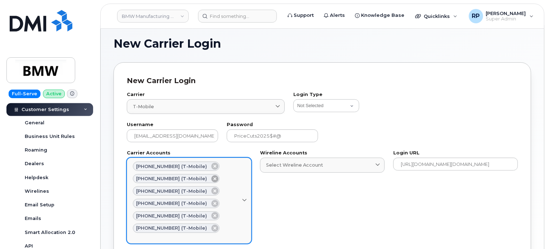
click at [211, 178] on icon at bounding box center [214, 178] width 7 height 7
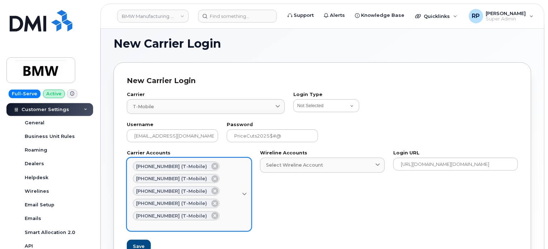
scroll to position [63, 0]
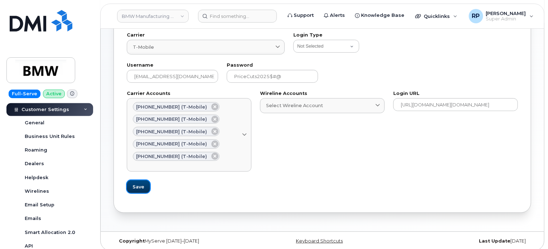
click at [142, 189] on span "Save" at bounding box center [138, 186] width 12 height 7
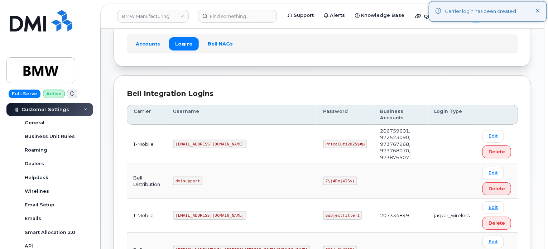
scroll to position [60, 0]
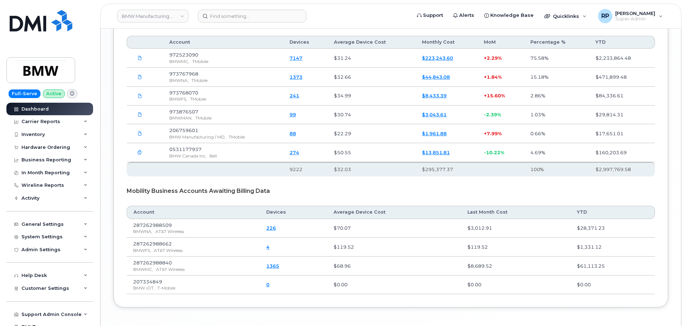
scroll to position [1216, 0]
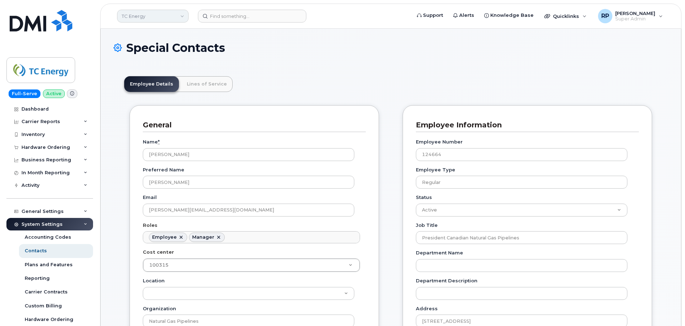
scroll to position [21, 0]
click at [154, 21] on link "TC Energy" at bounding box center [153, 16] width 72 height 13
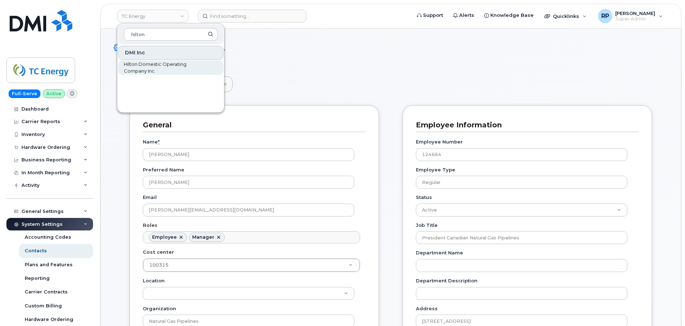
type input "hilton"
click at [144, 65] on span "Hilton Domestic Operating Company Inc" at bounding box center [165, 68] width 82 height 14
